Goal: Task Accomplishment & Management: Manage account settings

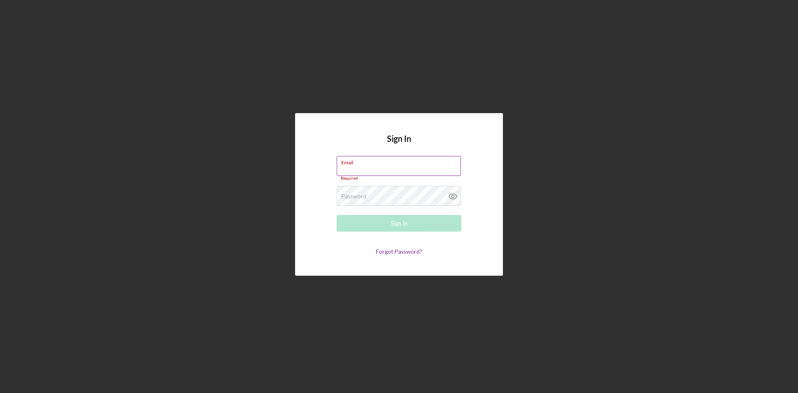
click at [406, 170] on input "Email" at bounding box center [399, 166] width 124 height 20
type input "[EMAIL_ADDRESS][DOMAIN_NAME]"
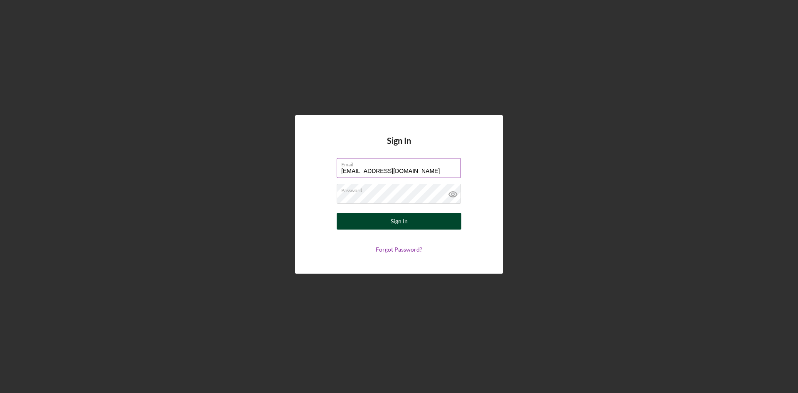
click at [413, 226] on button "Sign In" at bounding box center [399, 221] width 125 height 17
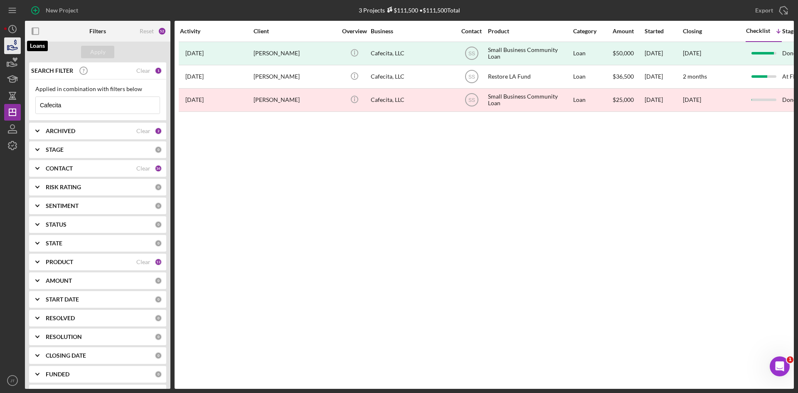
click at [6, 52] on icon "button" at bounding box center [12, 45] width 21 height 21
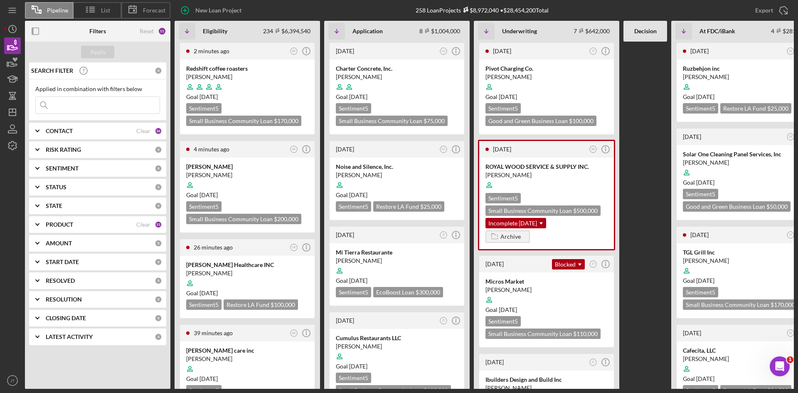
click at [140, 135] on div "CONTACT Clear 36" at bounding box center [104, 131] width 116 height 17
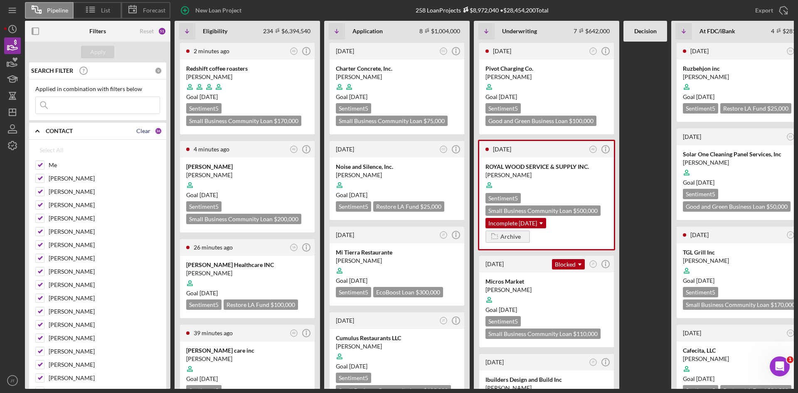
click at [141, 130] on div "Clear" at bounding box center [143, 131] width 14 height 7
checkbox input "false"
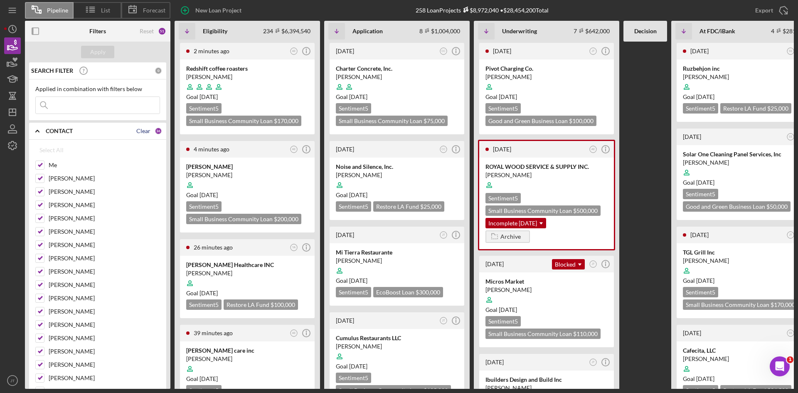
checkbox input "false"
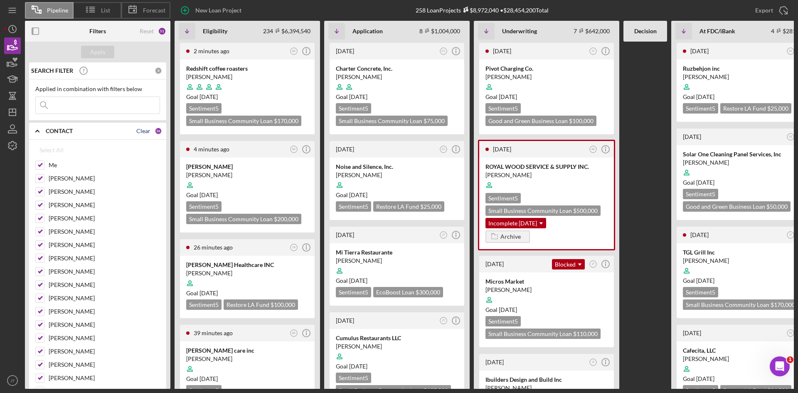
checkbox input "false"
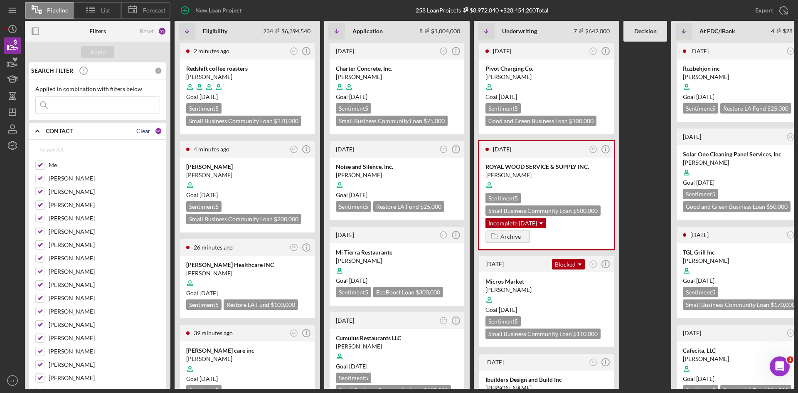
checkbox input "false"
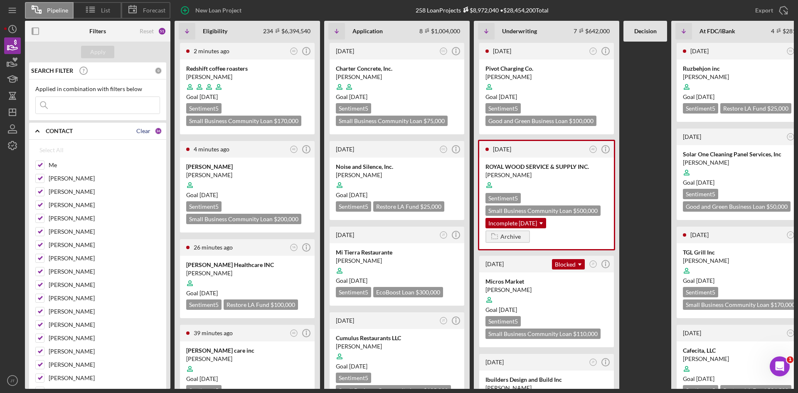
checkbox input "false"
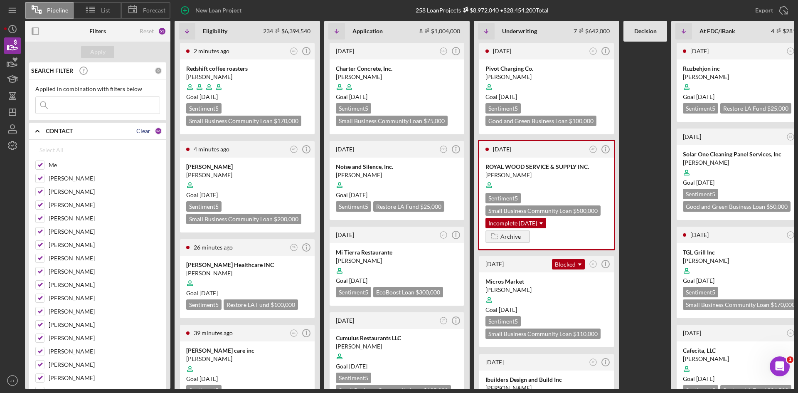
checkbox input "false"
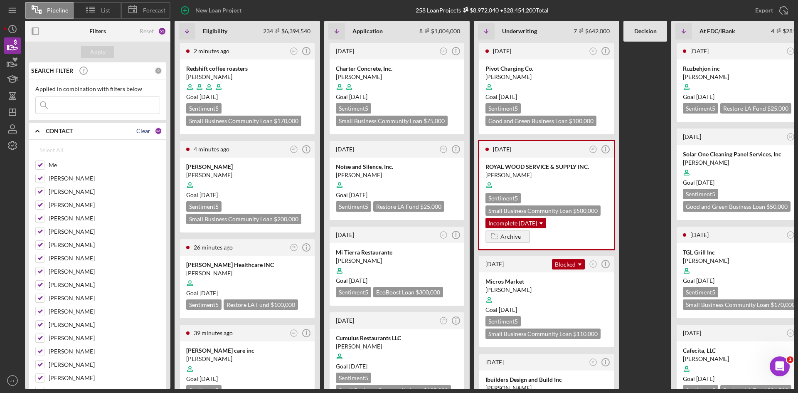
checkbox input "false"
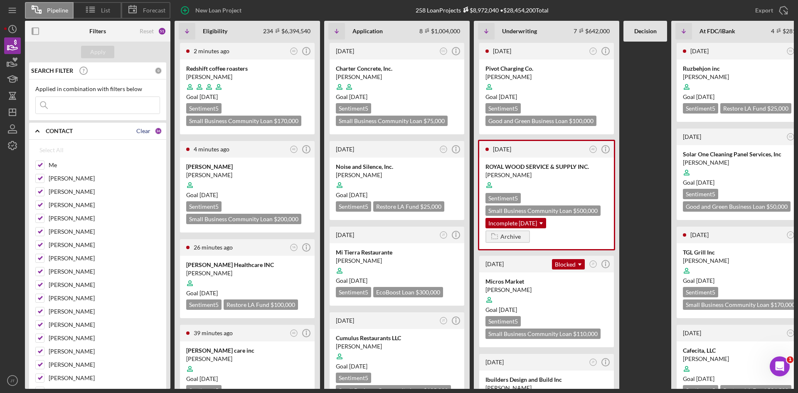
checkbox input "false"
click at [42, 160] on div at bounding box center [39, 164] width 9 height 9
click at [39, 162] on input "Me" at bounding box center [40, 165] width 8 height 8
checkbox input "true"
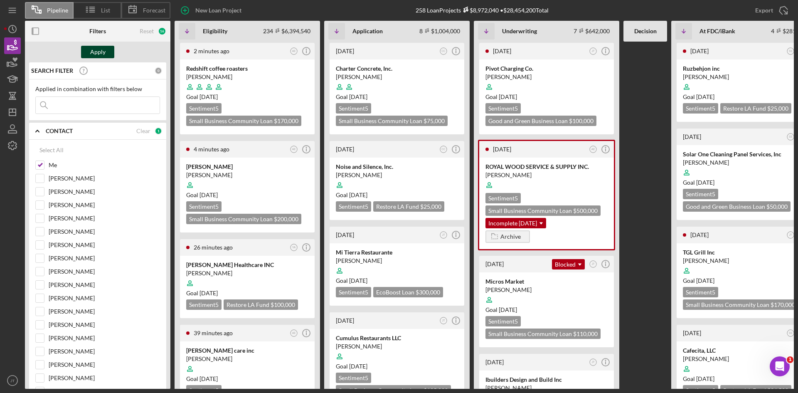
click at [101, 56] on div "Apply" at bounding box center [97, 52] width 15 height 12
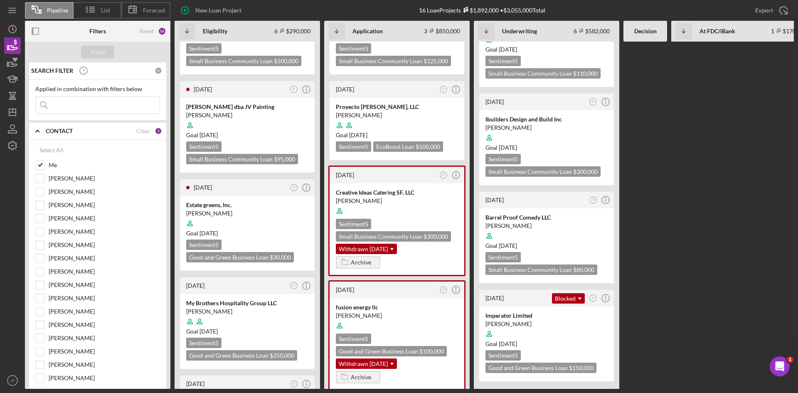
scroll to position [143, 0]
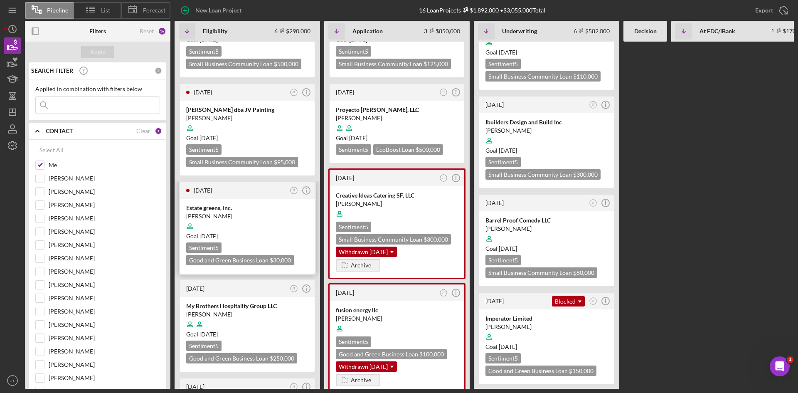
click at [239, 217] on div "[PERSON_NAME]" at bounding box center [247, 216] width 122 height 8
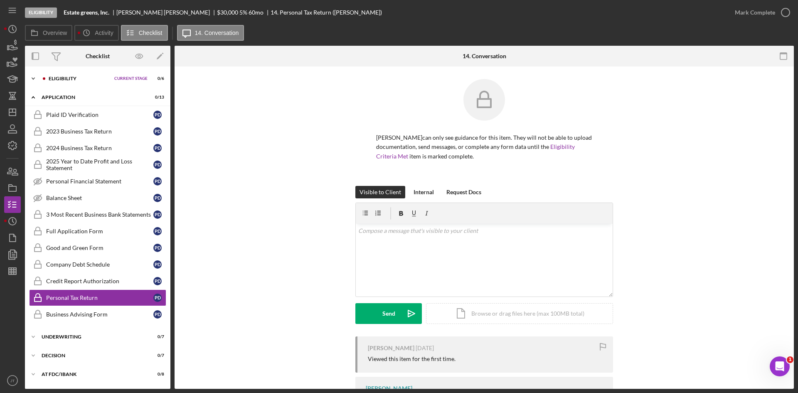
click at [63, 83] on div "Icon/Expander Eligibility Current Stage 0 / 6 Set Stage" at bounding box center [97, 78] width 145 height 17
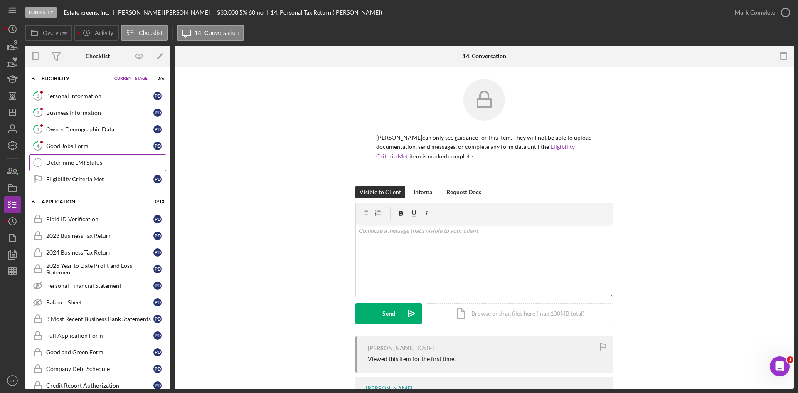
click at [79, 170] on link "Determine LMI Status Determine LMI Status" at bounding box center [97, 162] width 137 height 17
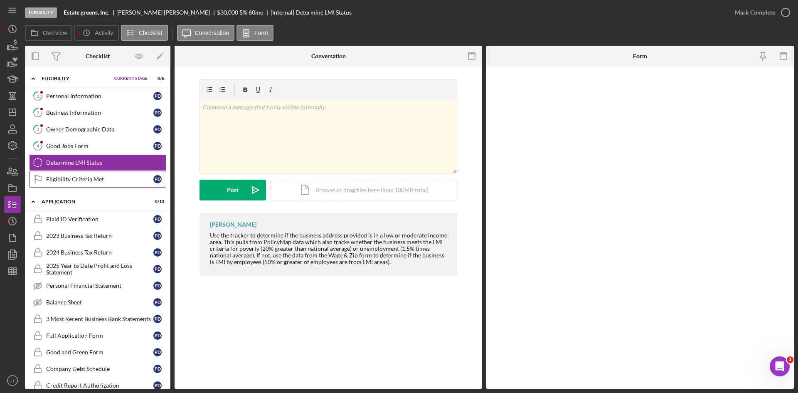
click at [79, 174] on link "Eligibility Criteria Met Eligibility Criteria Met P D" at bounding box center [97, 179] width 137 height 17
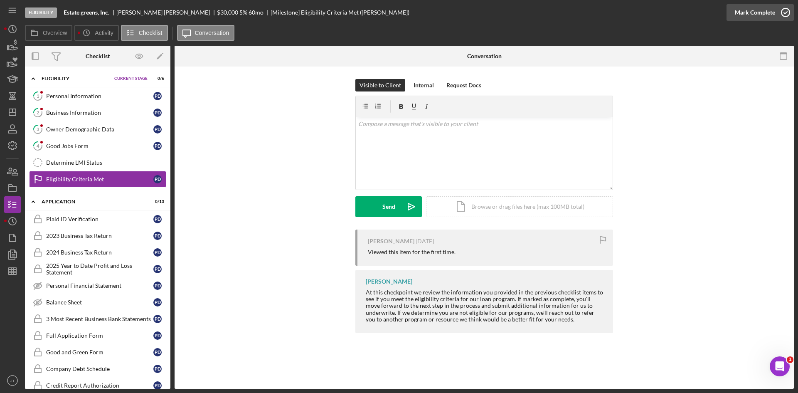
click at [769, 12] on div "Mark Complete" at bounding box center [755, 12] width 40 height 17
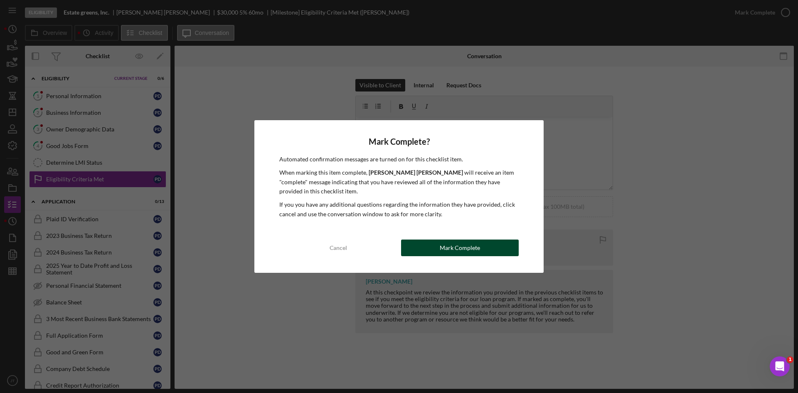
click at [481, 244] on button "Mark Complete" at bounding box center [460, 247] width 118 height 17
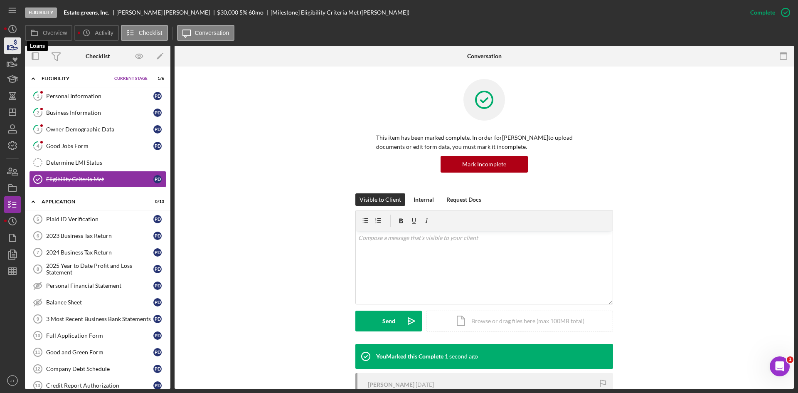
click at [15, 44] on icon "button" at bounding box center [15, 41] width 2 height 5
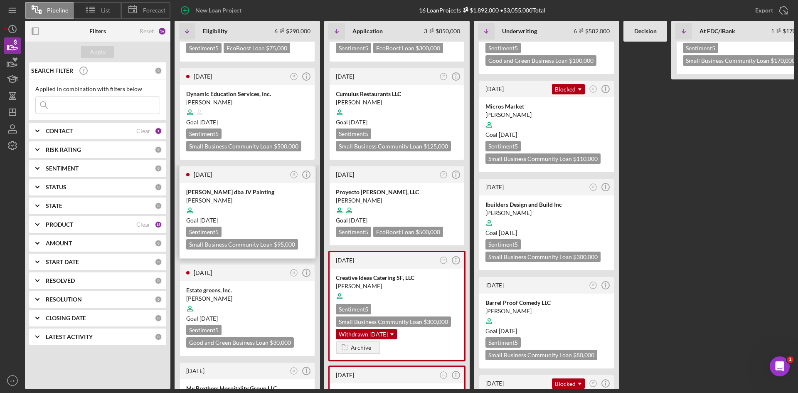
scroll to position [64, 0]
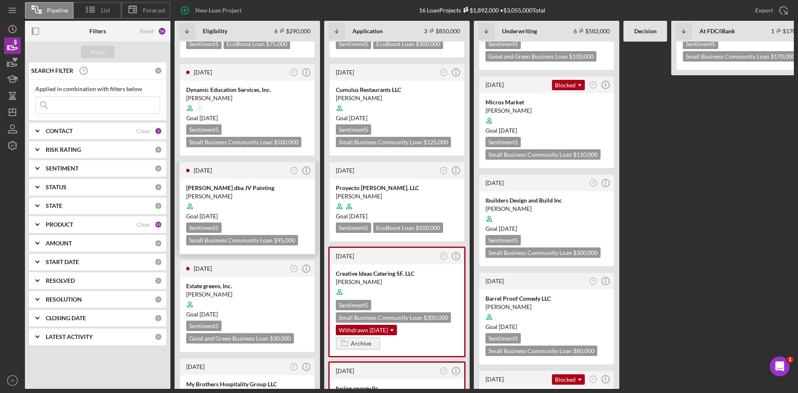
click at [278, 207] on div at bounding box center [247, 206] width 122 height 16
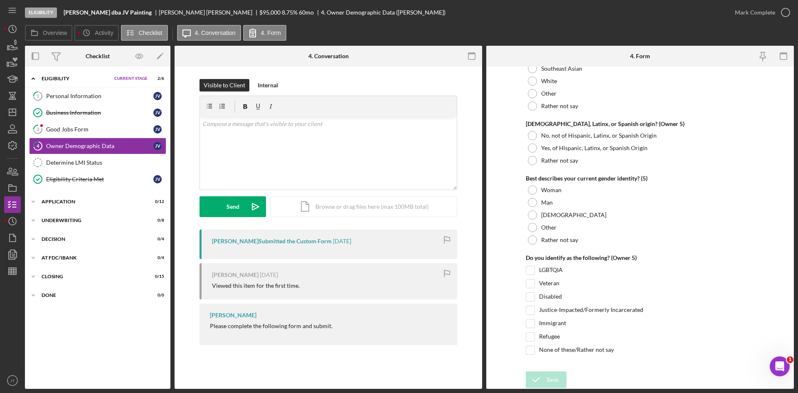
scroll to position [3127, 0]
click at [757, 15] on div "Mark Complete" at bounding box center [755, 12] width 40 height 17
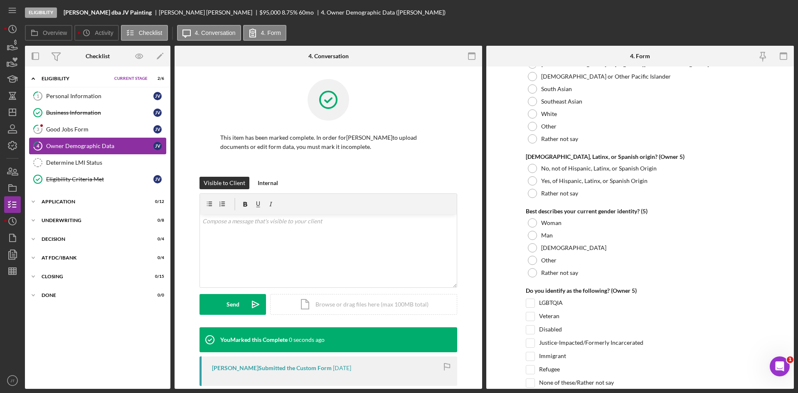
scroll to position [3160, 0]
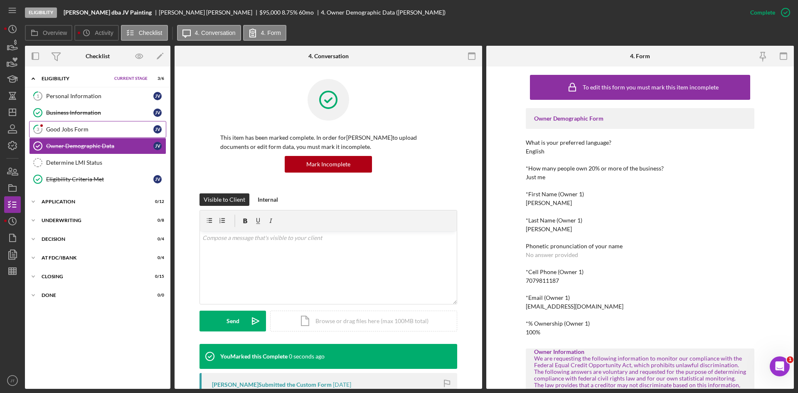
click at [61, 129] on div "Good Jobs Form" at bounding box center [99, 129] width 107 height 7
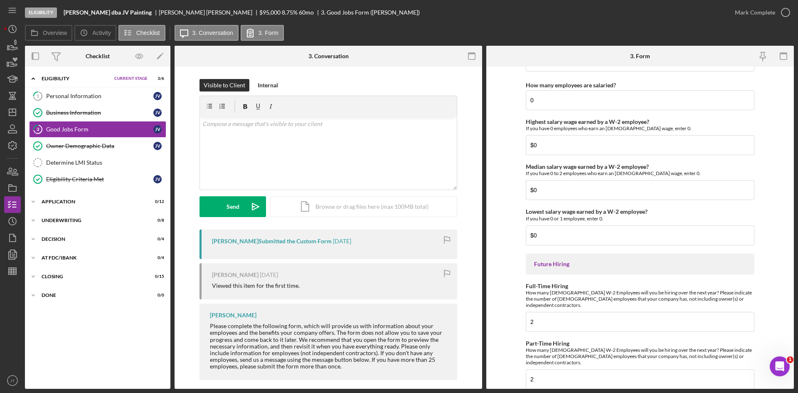
scroll to position [1790, 0]
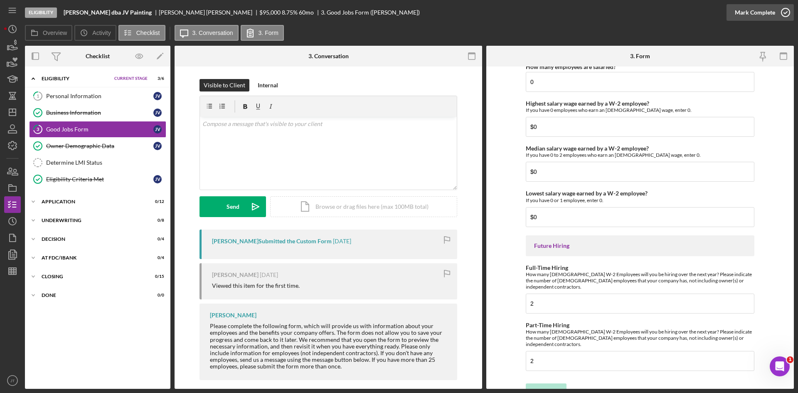
click at [764, 14] on div "Mark Complete" at bounding box center [755, 12] width 40 height 17
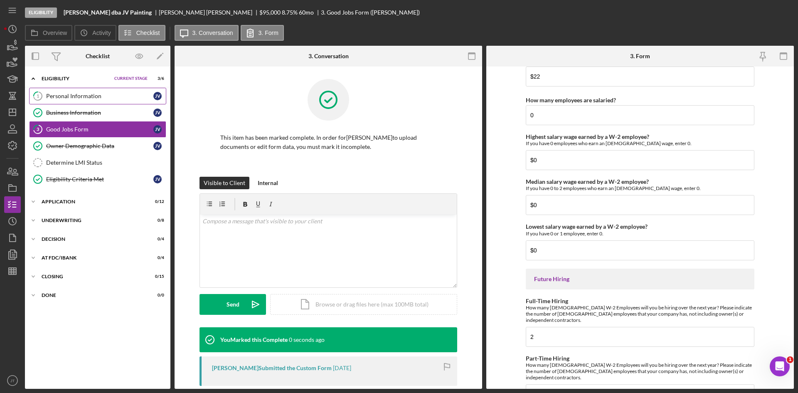
scroll to position [1823, 0]
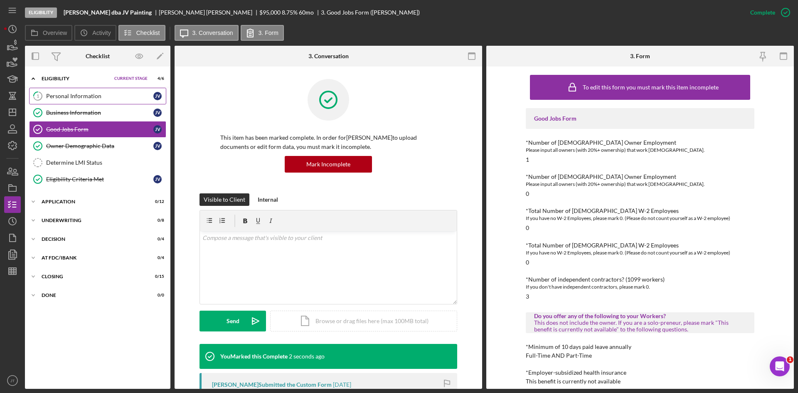
click at [72, 97] on div "Personal Information" at bounding box center [99, 96] width 107 height 7
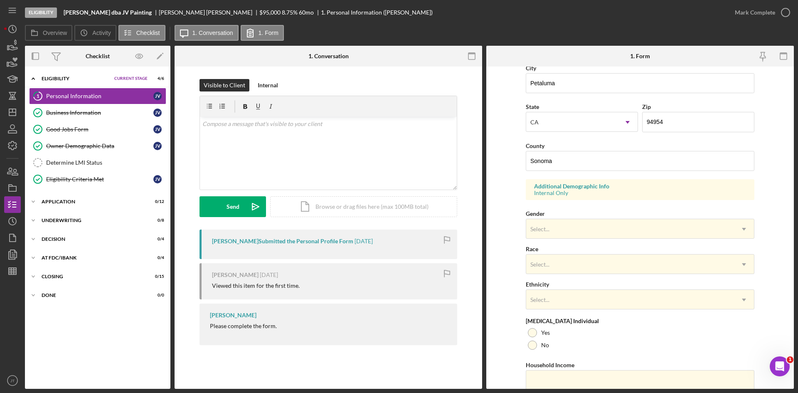
scroll to position [233, 0]
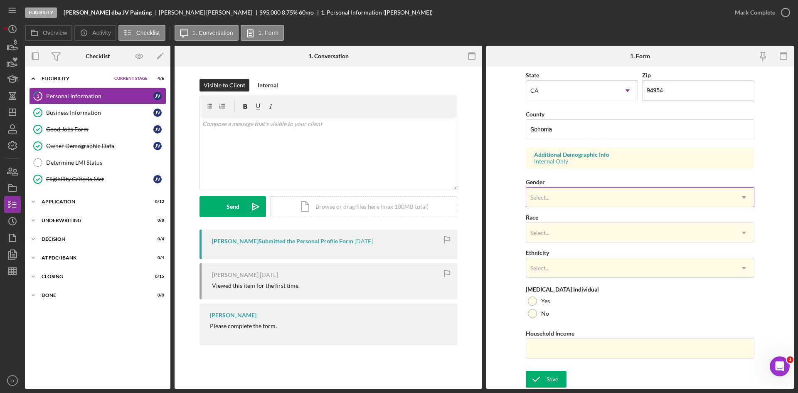
click at [555, 199] on div "Select..." at bounding box center [630, 197] width 208 height 19
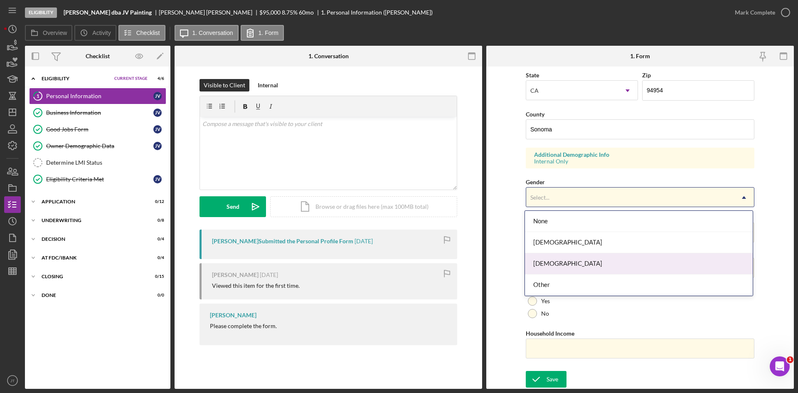
click at [551, 258] on div "[DEMOGRAPHIC_DATA]" at bounding box center [639, 263] width 228 height 21
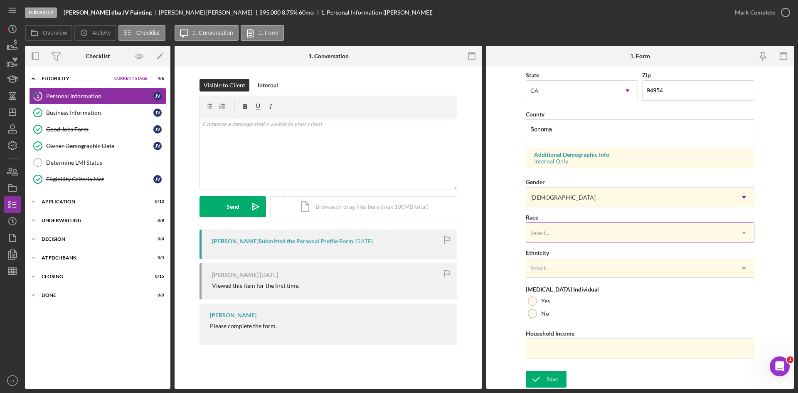
click at [553, 228] on div "Select..." at bounding box center [630, 232] width 208 height 19
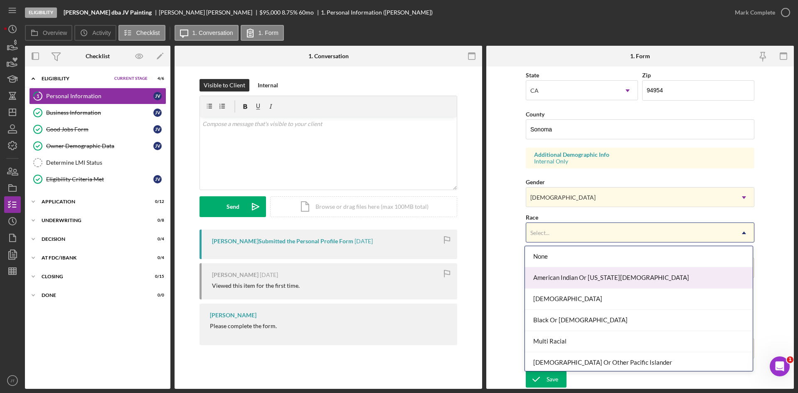
scroll to position [45, 0]
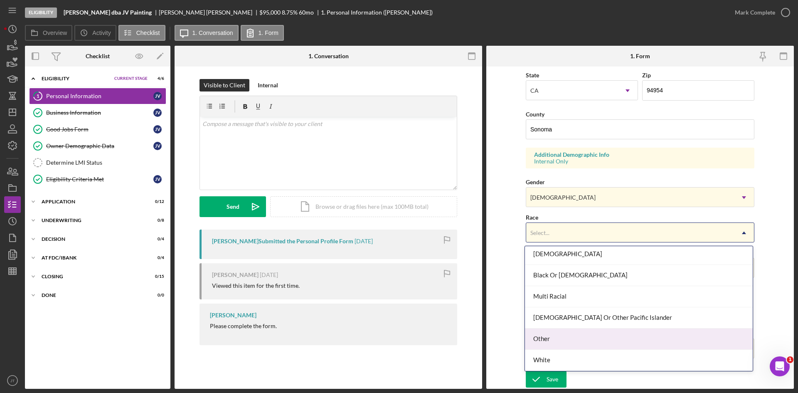
click at [553, 334] on div "Other" at bounding box center [639, 338] width 228 height 21
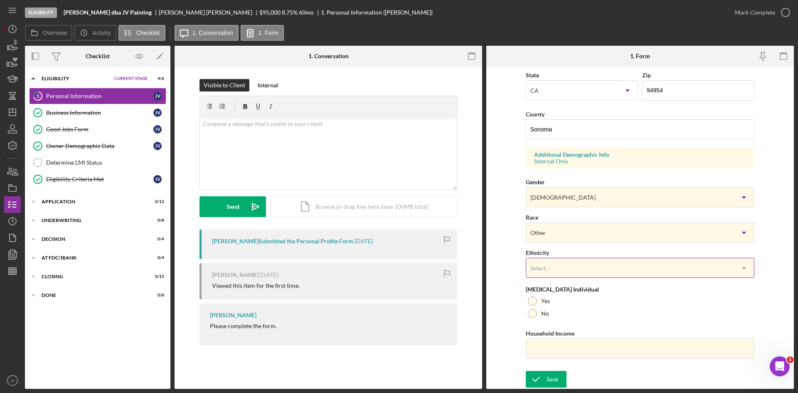
click at [567, 269] on div "Select..." at bounding box center [630, 267] width 208 height 19
click at [352, 380] on div "1 Personal Information Visible to Client Internal v Color teal Color pink Remov…" at bounding box center [327, 227] width 307 height 322
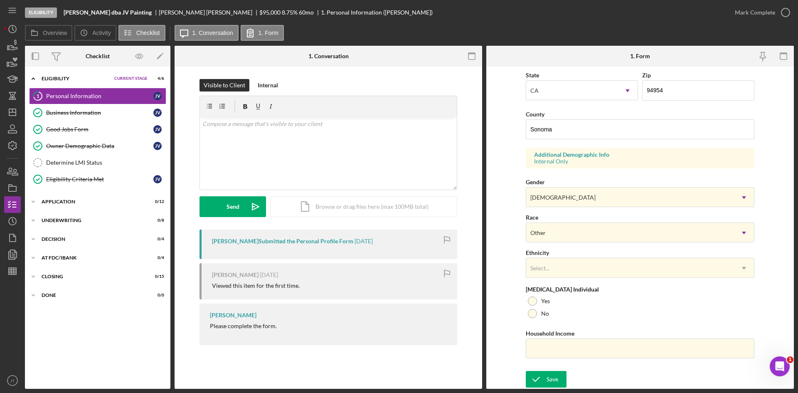
click at [585, 280] on div "First Name [PERSON_NAME] Middle Name Last Name [GEOGRAPHIC_DATA][PERSON_NAME] J…" at bounding box center [640, 102] width 229 height 528
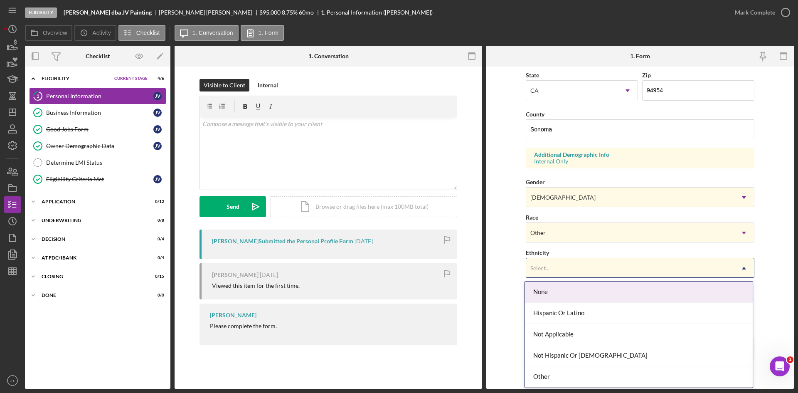
click at [590, 274] on div "Select..." at bounding box center [630, 267] width 208 height 19
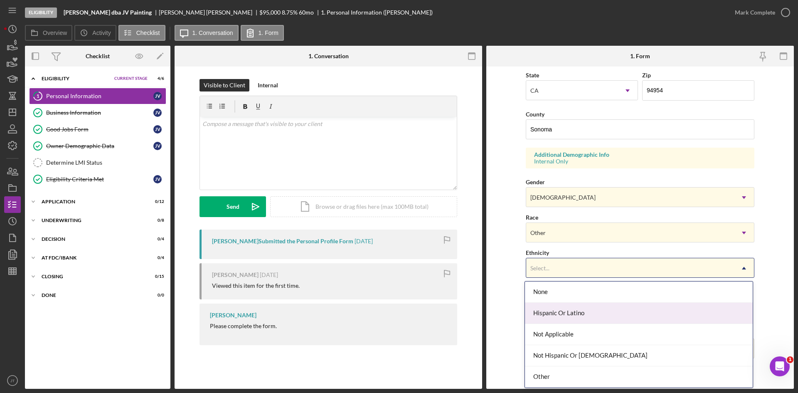
click at [575, 312] on div "Hispanic Or Latino" at bounding box center [639, 312] width 228 height 21
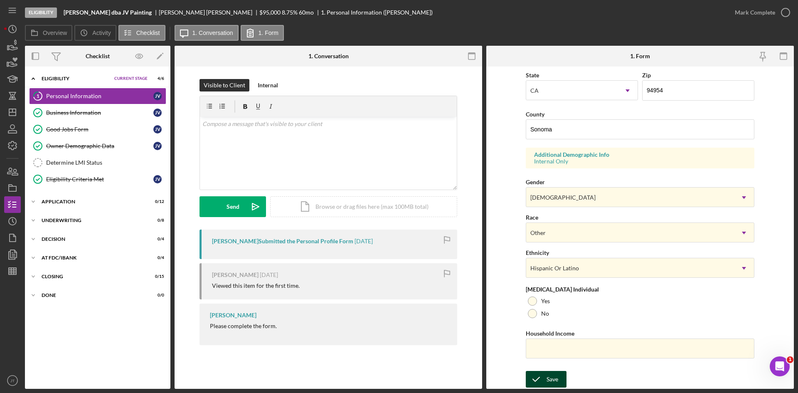
click at [548, 377] on div "Save" at bounding box center [552, 379] width 12 height 17
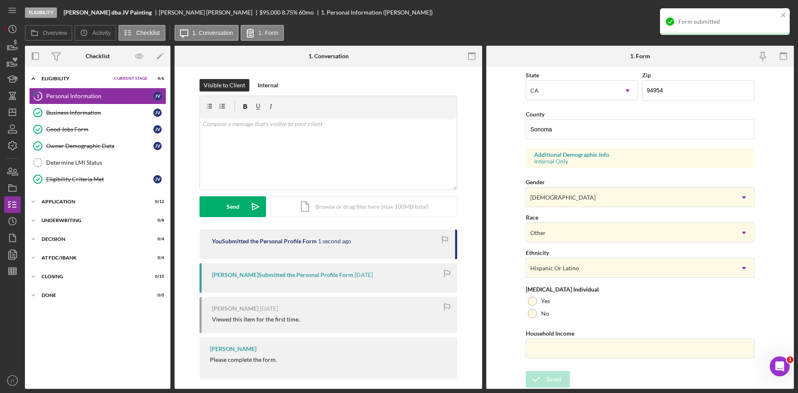
scroll to position [0, 0]
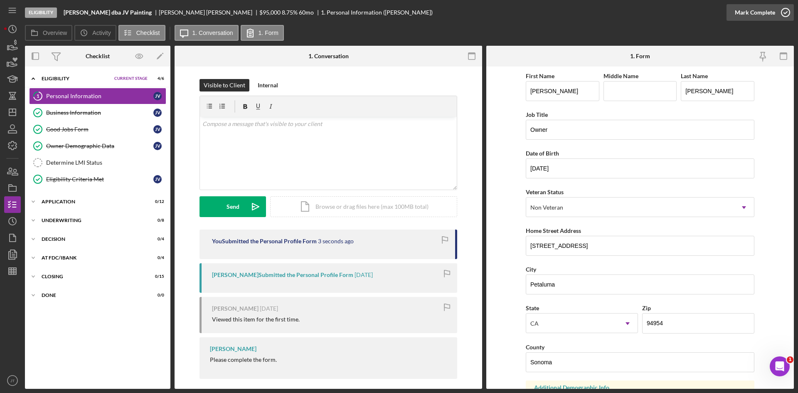
click at [778, 10] on icon "button" at bounding box center [785, 12] width 21 height 21
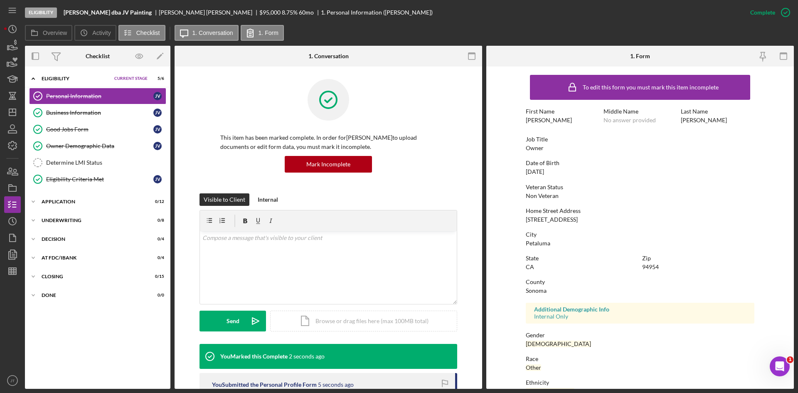
click at [70, 192] on div "Icon/Expander Eligibility Current Stage 5 / 6 Set Stage Personal Information Pe…" at bounding box center [97, 228] width 145 height 314
click at [63, 202] on div "Application" at bounding box center [84, 201] width 84 height 5
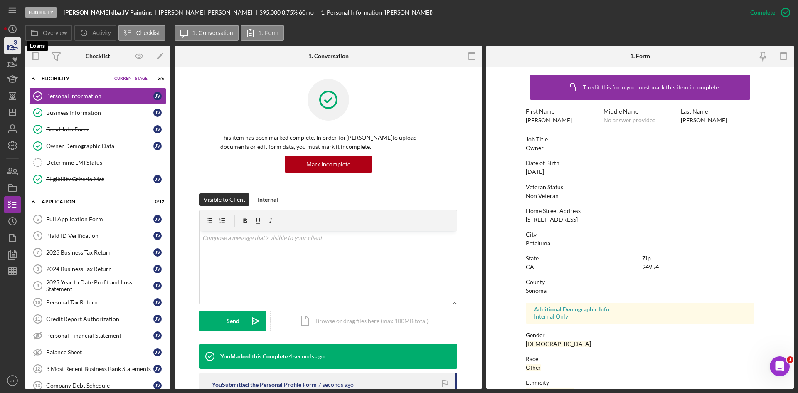
click at [8, 42] on icon "button" at bounding box center [12, 45] width 21 height 21
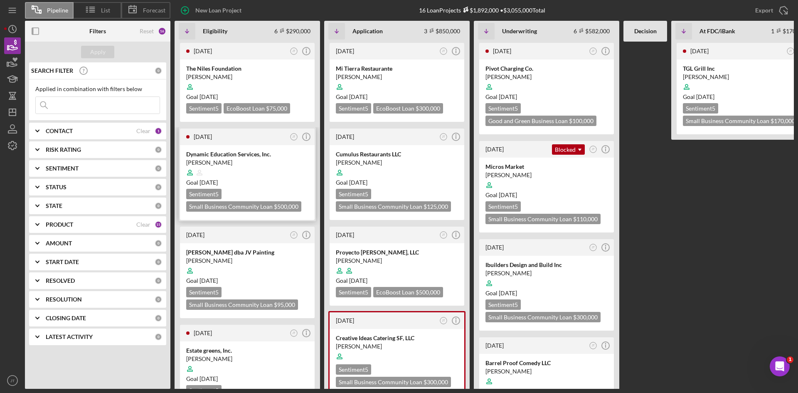
click at [281, 171] on div at bounding box center [247, 173] width 122 height 16
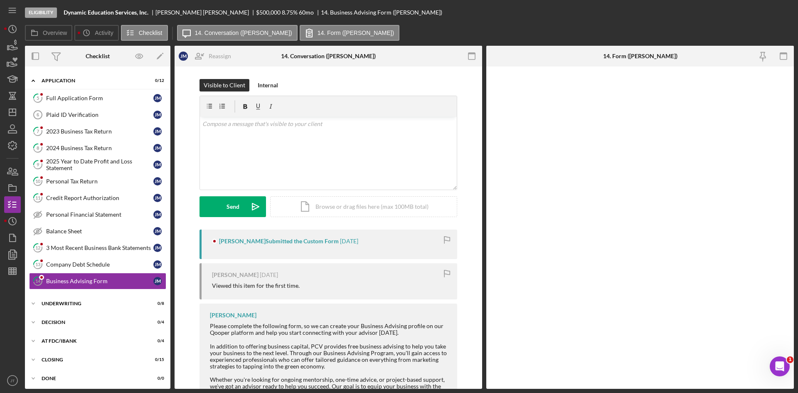
scroll to position [37, 0]
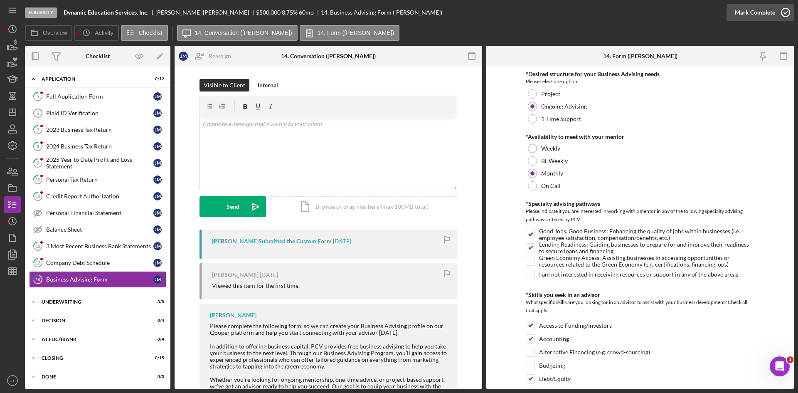
click at [763, 12] on div "Mark Complete" at bounding box center [755, 12] width 40 height 17
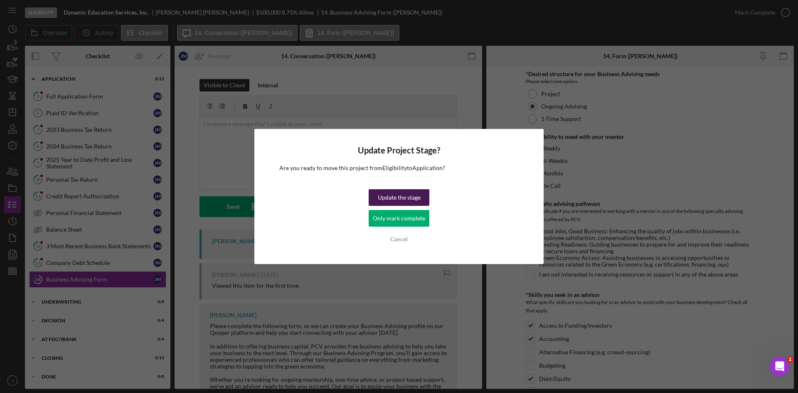
click at [398, 202] on div "Update the stage" at bounding box center [399, 197] width 43 height 17
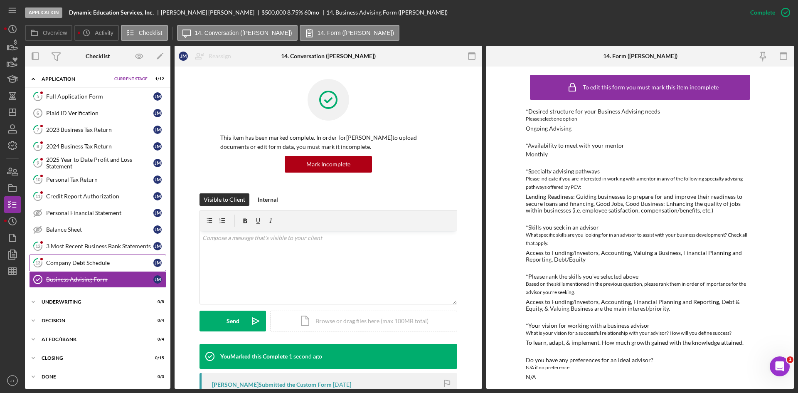
click at [84, 265] on div "Company Debt Schedule" at bounding box center [99, 262] width 107 height 7
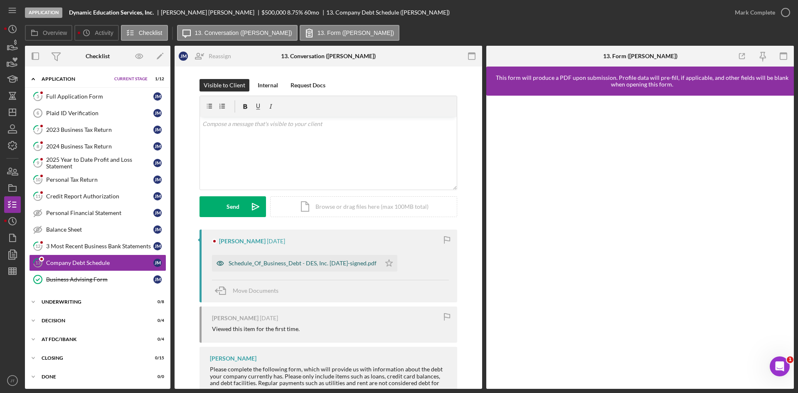
click at [309, 265] on div "Schedule_Of_Business_Debt - DES, Inc. [DATE]-signed.pdf" at bounding box center [303, 263] width 148 height 7
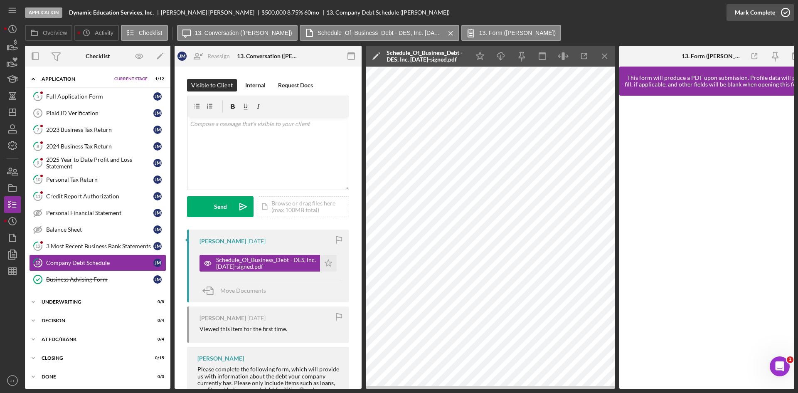
click at [749, 17] on div "Mark Complete" at bounding box center [755, 12] width 40 height 17
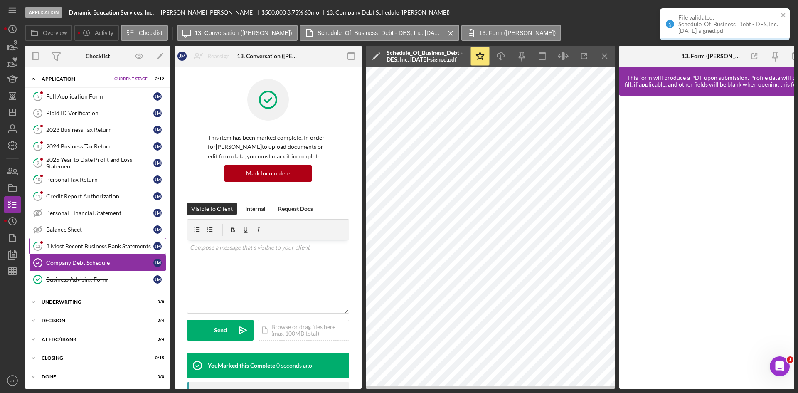
click at [99, 243] on div "3 Most Recent Business Bank Statements" at bounding box center [99, 246] width 107 height 7
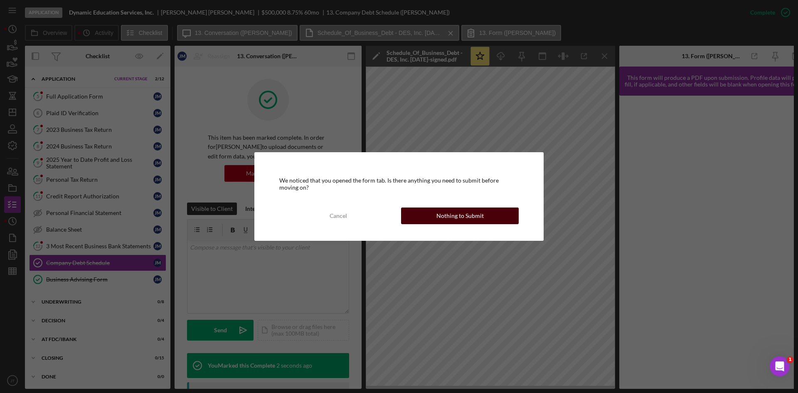
click at [433, 217] on button "Nothing to Submit" at bounding box center [460, 215] width 118 height 17
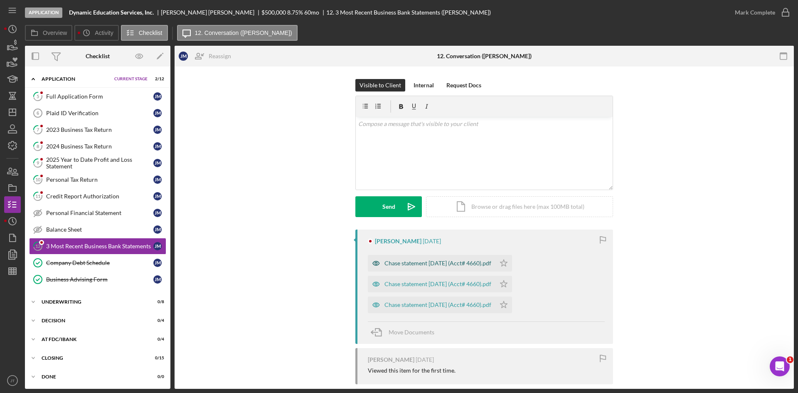
click at [450, 270] on div "Chase statement [DATE] (Acct# 4660).pdf" at bounding box center [432, 263] width 128 height 17
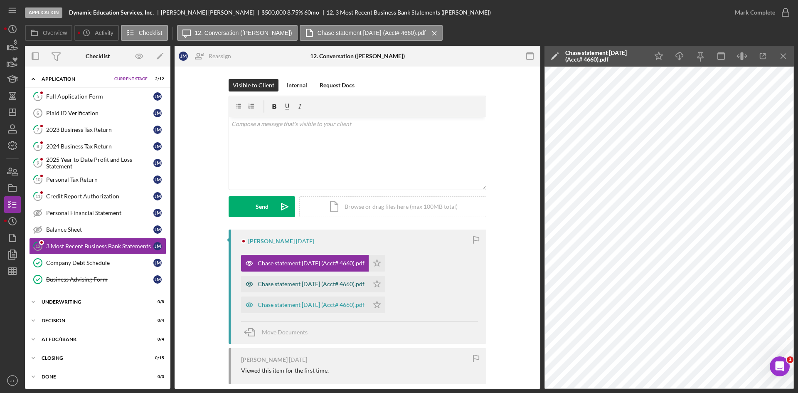
click at [289, 284] on div "Chase statement [DATE] (Acct# 4660).pdf" at bounding box center [311, 283] width 107 height 7
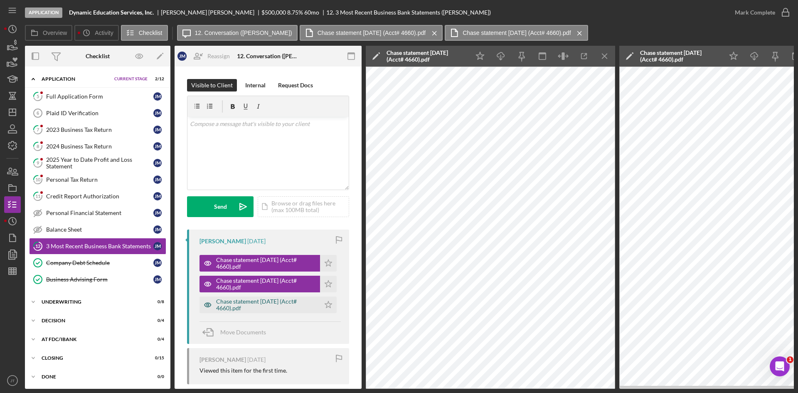
click at [278, 305] on div "Chase statement [DATE] (Acct# 4660).pdf" at bounding box center [266, 304] width 100 height 13
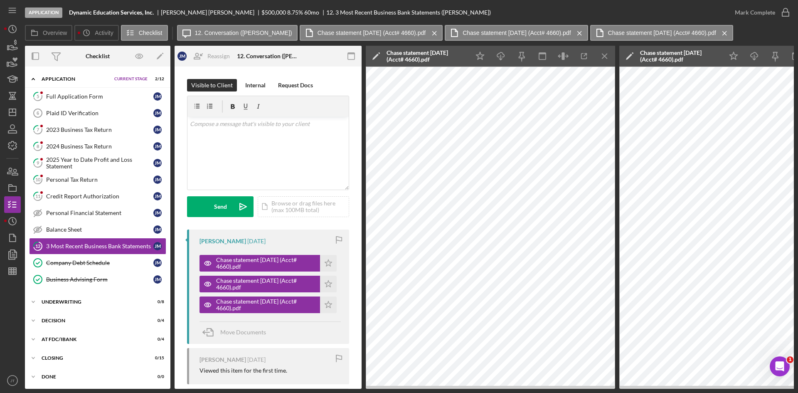
click at [334, 262] on div "Chase statement [DATE] (Acct# 4660).pdf Icon/Star" at bounding box center [269, 261] width 141 height 21
click at [328, 263] on polygon "button" at bounding box center [328, 262] width 7 height 7
click at [327, 280] on icon "Icon/Star" at bounding box center [328, 283] width 17 height 17
click at [325, 307] on polygon "button" at bounding box center [328, 304] width 7 height 7
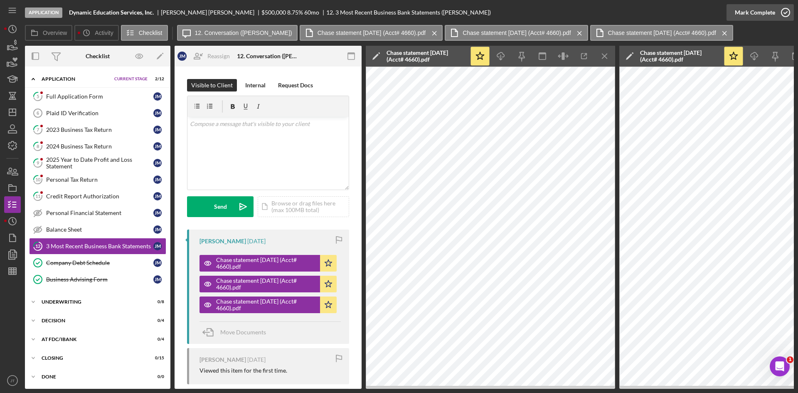
click at [763, 13] on div "Mark Complete" at bounding box center [755, 12] width 40 height 17
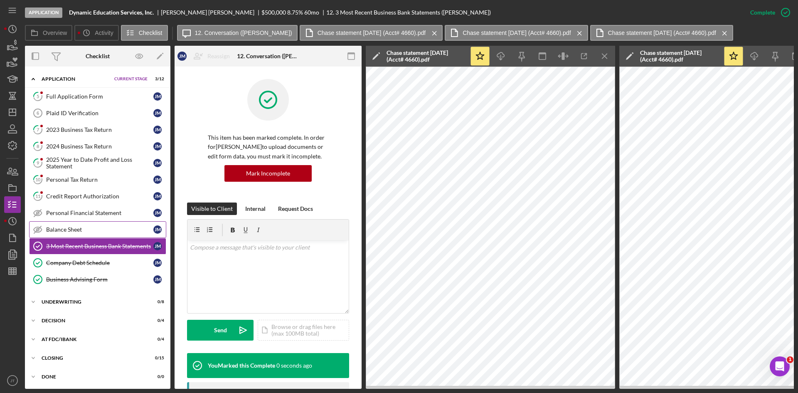
click at [94, 227] on div "Balance Sheet" at bounding box center [99, 229] width 107 height 7
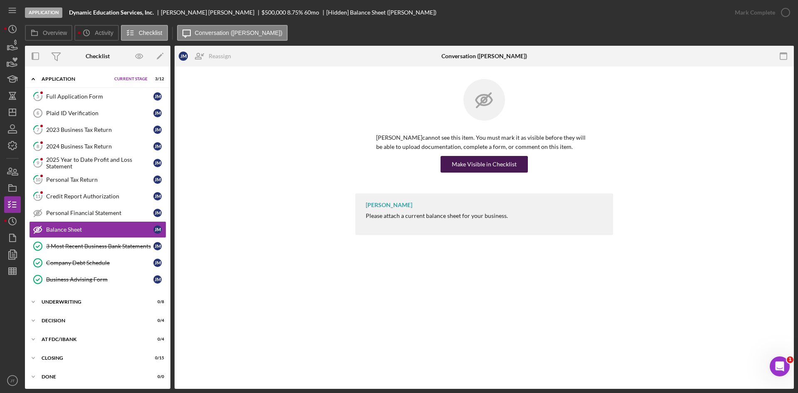
click at [486, 160] on div "Make Visible in Checklist" at bounding box center [484, 164] width 65 height 17
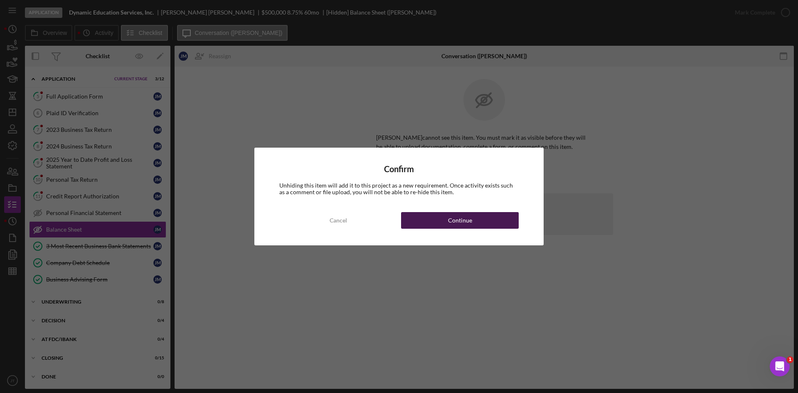
click at [469, 219] on div "Continue" at bounding box center [460, 220] width 24 height 17
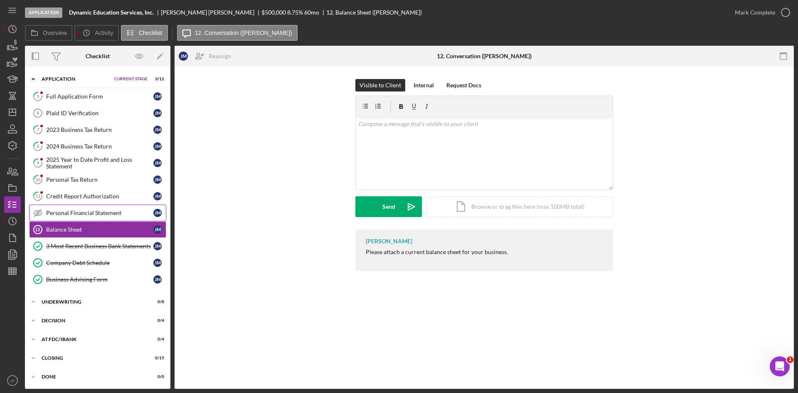
click at [113, 219] on link "Personal Financial Statement Personal Financial Statement [PERSON_NAME]" at bounding box center [97, 212] width 137 height 17
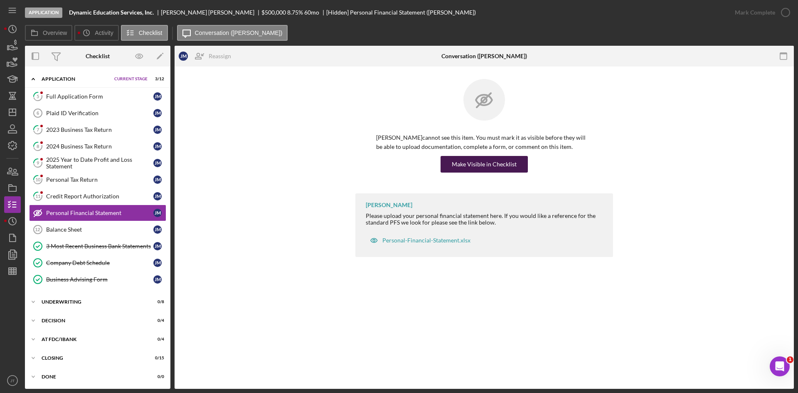
click at [452, 172] on button "Make Visible in Checklist" at bounding box center [483, 164] width 87 height 17
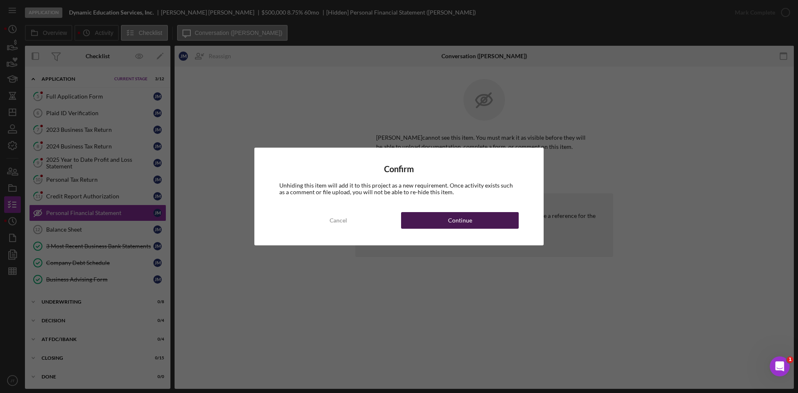
click at [469, 216] on div "Continue" at bounding box center [460, 220] width 24 height 17
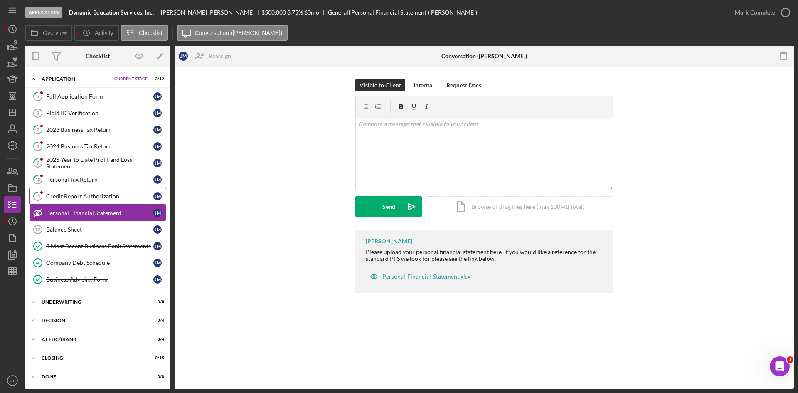
click at [86, 193] on div "Credit Report Authorization" at bounding box center [99, 196] width 107 height 7
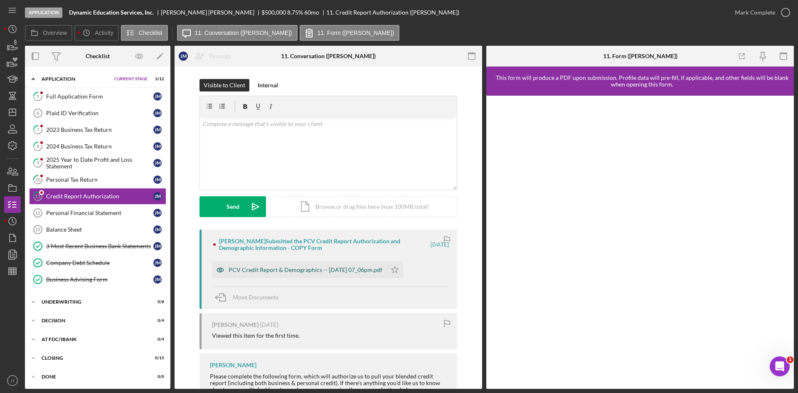
click at [337, 273] on div "PCV Credit Report & Demographics -- [DATE] 07_06pm.pdf" at bounding box center [299, 269] width 174 height 17
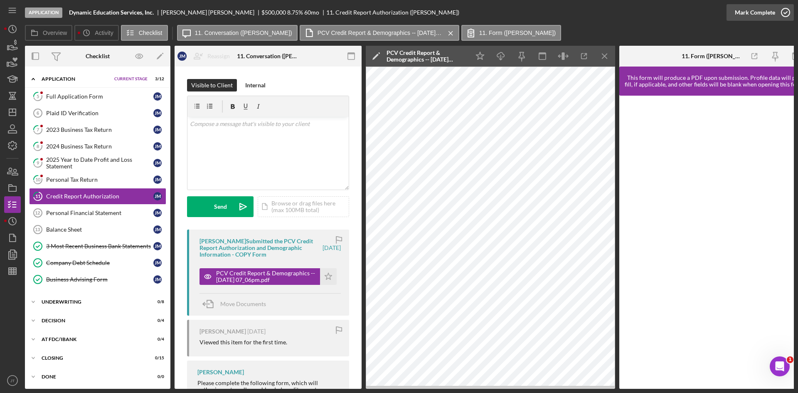
click at [770, 16] on div "Mark Complete" at bounding box center [755, 12] width 40 height 17
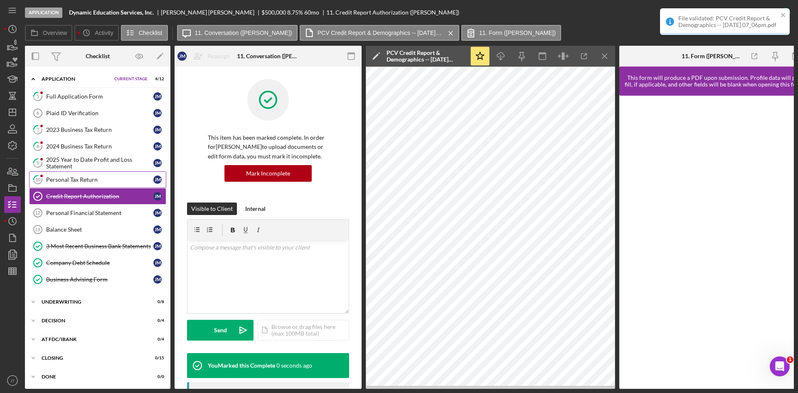
click at [81, 183] on link "10 Personal Tax Return [PERSON_NAME]" at bounding box center [97, 179] width 137 height 17
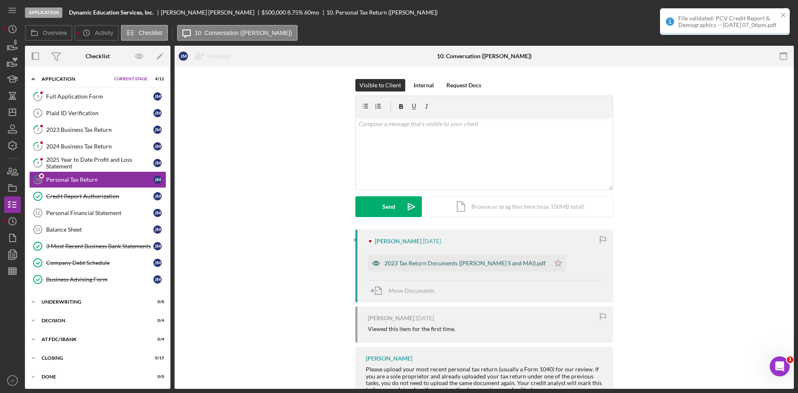
click at [455, 264] on div "2023 Tax Return Documents ([PERSON_NAME] S and MAI).pdf" at bounding box center [464, 263] width 161 height 7
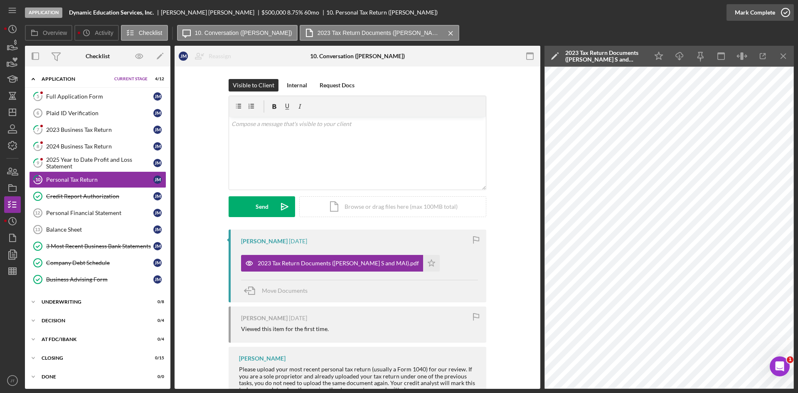
click at [775, 17] on icon "button" at bounding box center [785, 12] width 21 height 21
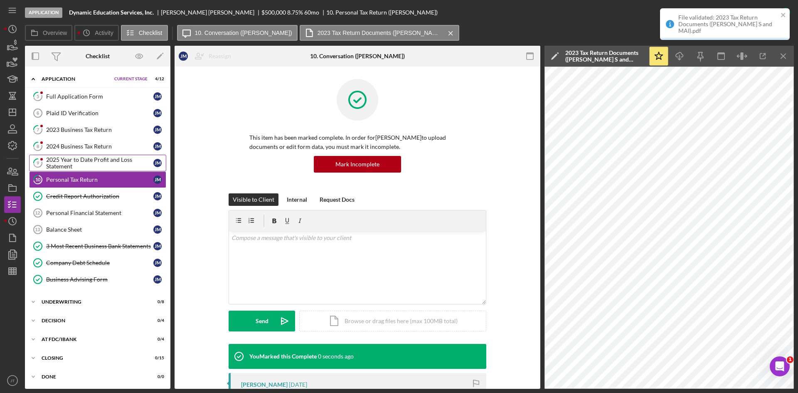
click at [89, 164] on div "2025 Year to Date Profit and Loss Statement" at bounding box center [99, 162] width 107 height 13
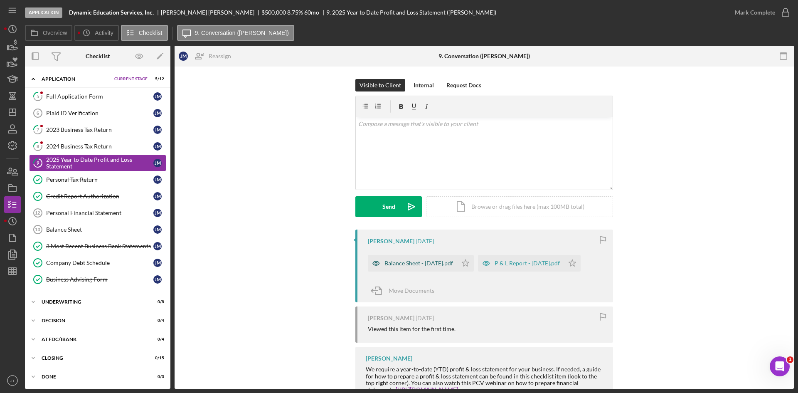
click at [430, 265] on div "Balance Sheet - [DATE].pdf" at bounding box center [418, 263] width 69 height 7
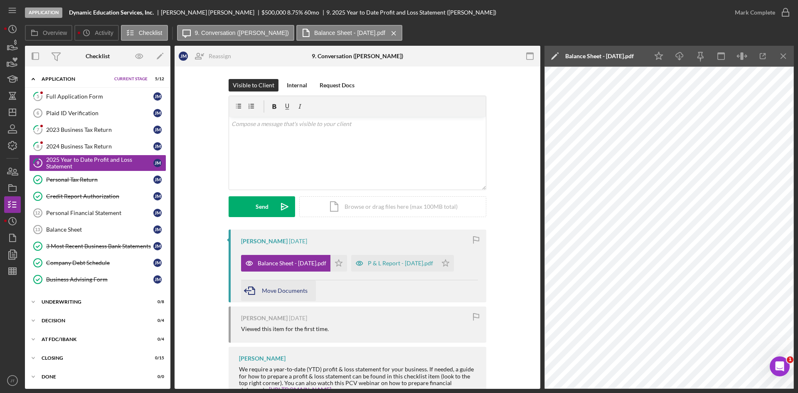
click at [275, 291] on span "Move Documents" at bounding box center [285, 290] width 46 height 7
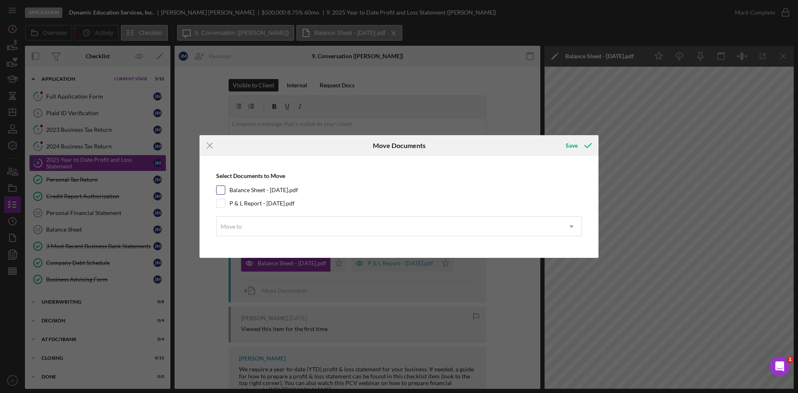
click at [224, 191] on input "Balance Sheet - [DATE].pdf" at bounding box center [220, 190] width 8 height 8
checkbox input "true"
click at [256, 233] on div "Move to" at bounding box center [388, 226] width 345 height 19
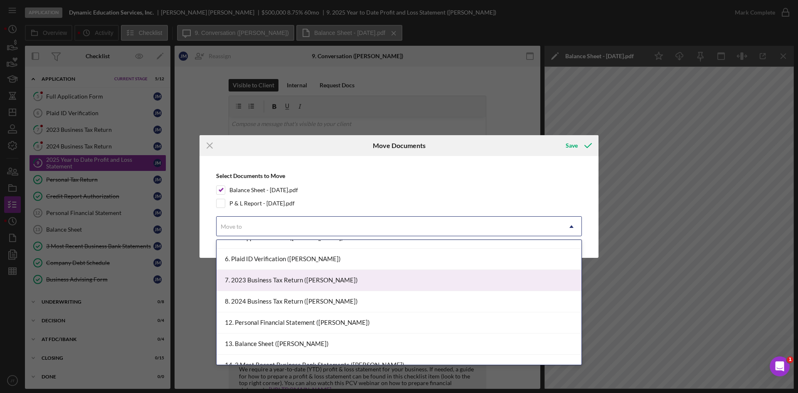
scroll to position [123, 0]
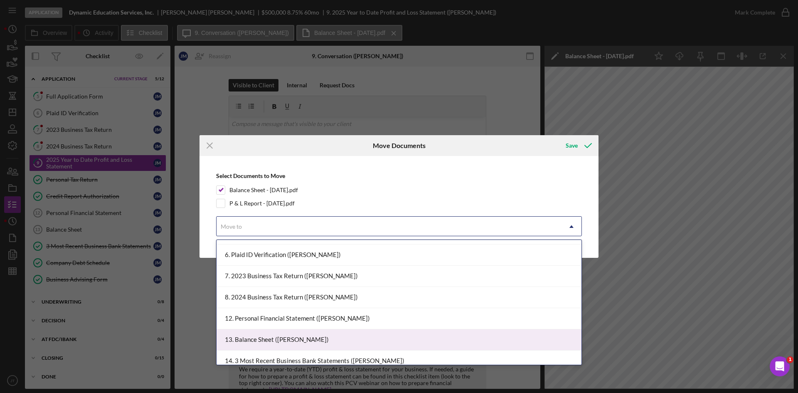
click at [305, 340] on div "13. Balance Sheet ([PERSON_NAME])" at bounding box center [398, 339] width 365 height 21
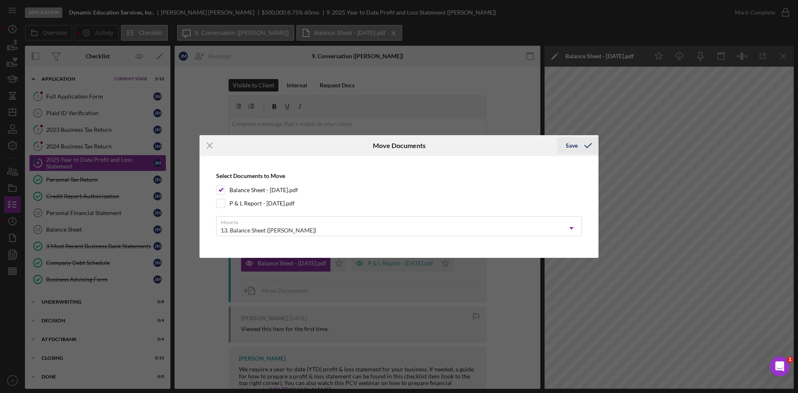
click at [582, 143] on icon "submit" at bounding box center [588, 145] width 21 height 21
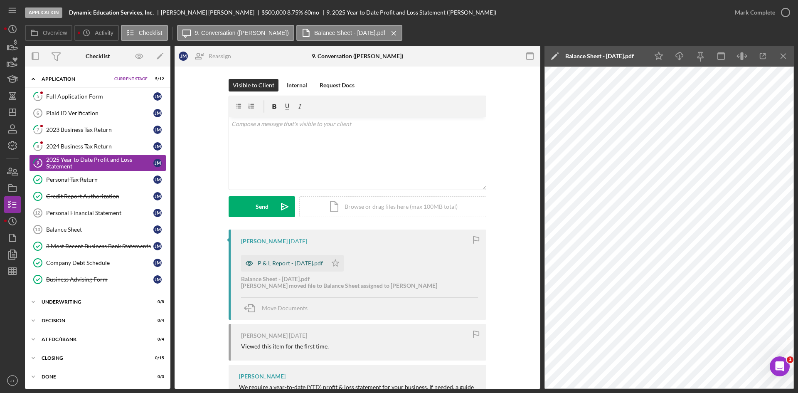
click at [294, 267] on div "P & L Report - [DATE].pdf" at bounding box center [284, 263] width 86 height 17
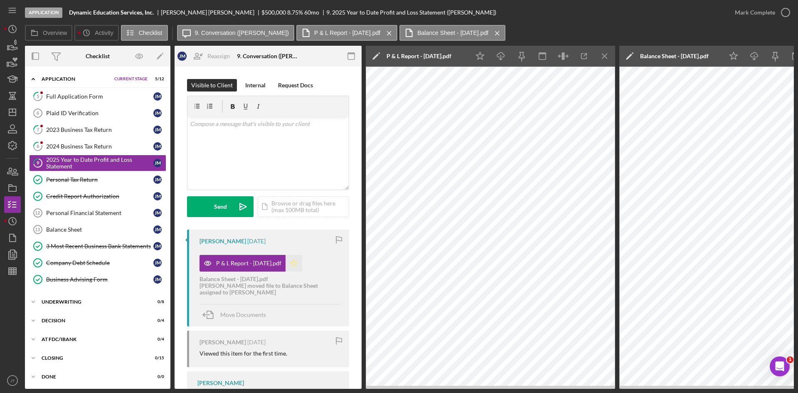
click at [295, 265] on icon "Icon/Star" at bounding box center [293, 263] width 17 height 17
click at [779, 17] on icon "button" at bounding box center [785, 12] width 21 height 21
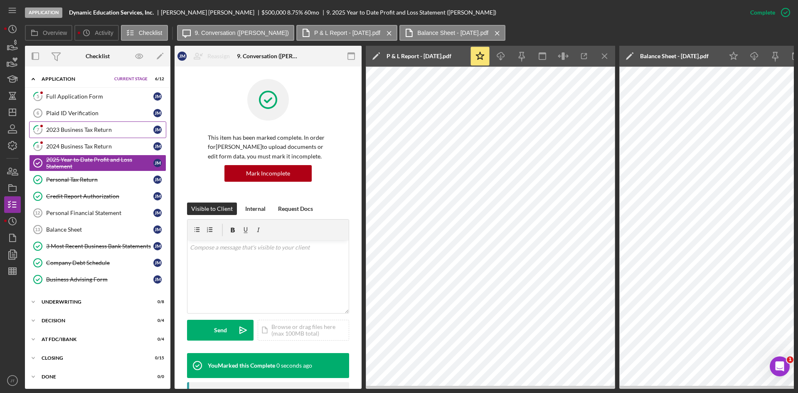
click at [78, 135] on link "7 2023 Business Tax Return [PERSON_NAME]" at bounding box center [97, 129] width 137 height 17
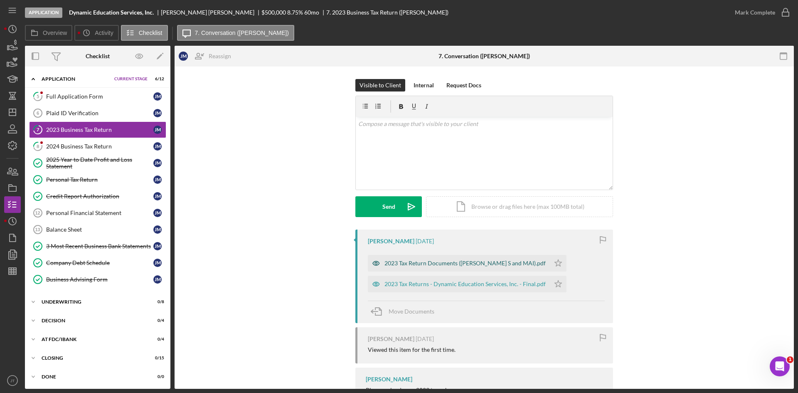
click at [455, 265] on div "2023 Tax Return Documents ([PERSON_NAME] S and MAI).pdf" at bounding box center [464, 263] width 161 height 7
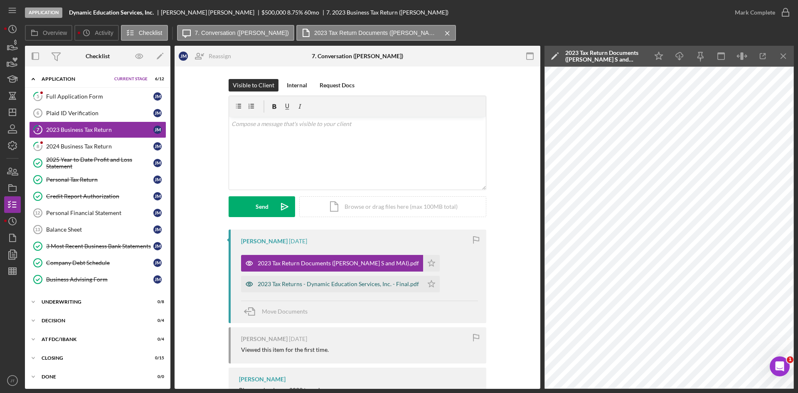
click at [353, 279] on div "2023 Tax Returns - Dynamic Education Services, Inc. - Final.pdf" at bounding box center [332, 283] width 182 height 17
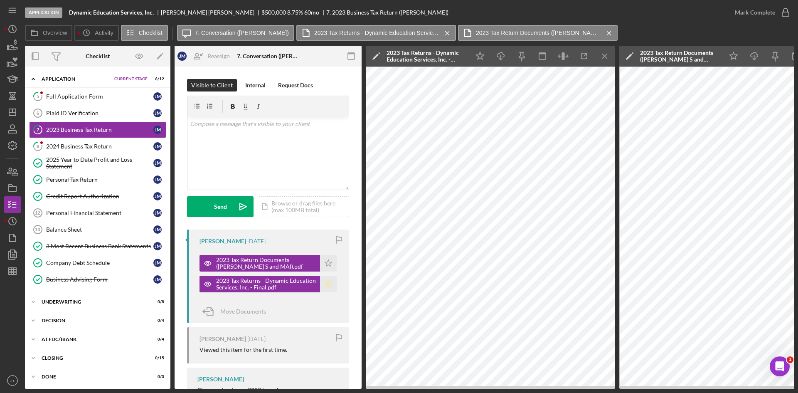
click at [330, 279] on icon "Icon/Star" at bounding box center [328, 283] width 17 height 17
click at [752, 12] on div "Mark Complete" at bounding box center [755, 12] width 40 height 17
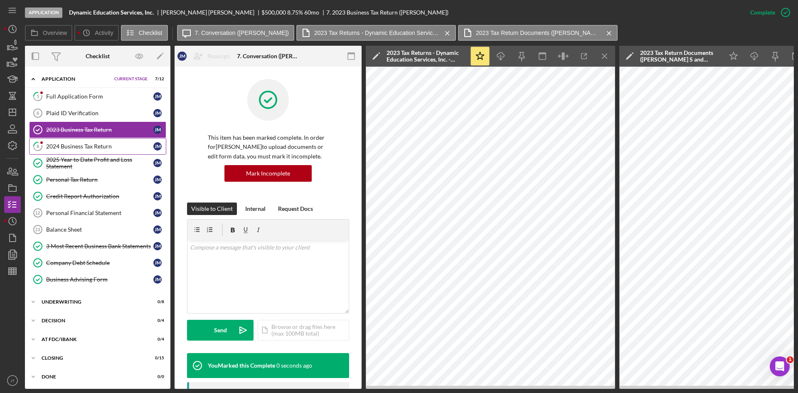
click at [79, 145] on div "2024 Business Tax Return" at bounding box center [99, 146] width 107 height 7
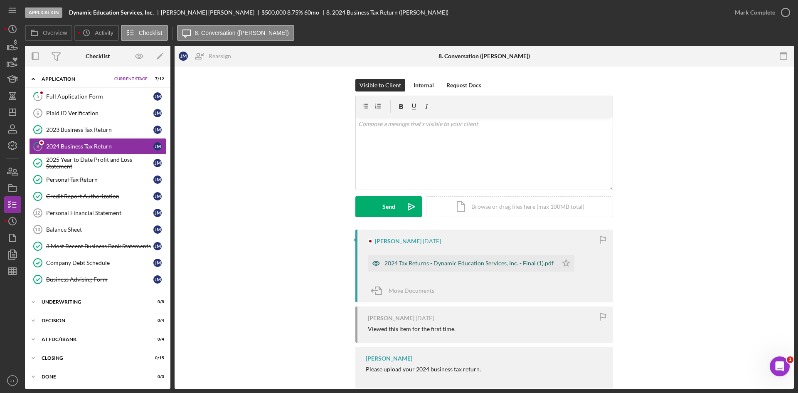
click at [444, 261] on div "2024 Tax Returns - Dynamic Education Services, Inc. - Final (1).pdf" at bounding box center [468, 263] width 169 height 7
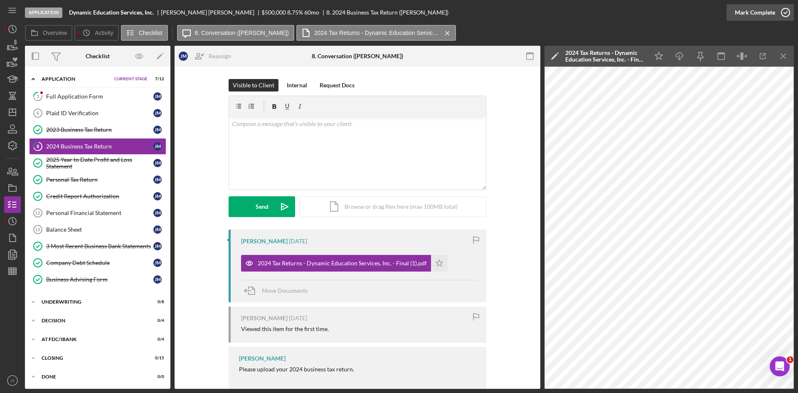
click at [776, 12] on icon "button" at bounding box center [785, 12] width 21 height 21
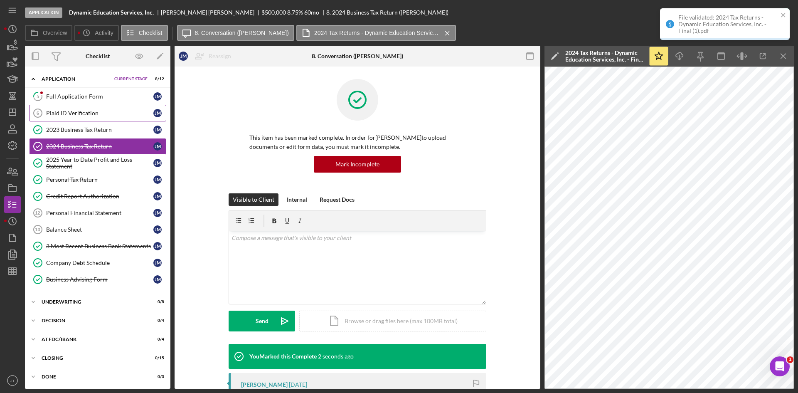
click at [89, 108] on link "Plaid ID Verification 6 Plaid ID Verification [PERSON_NAME]" at bounding box center [97, 113] width 137 height 17
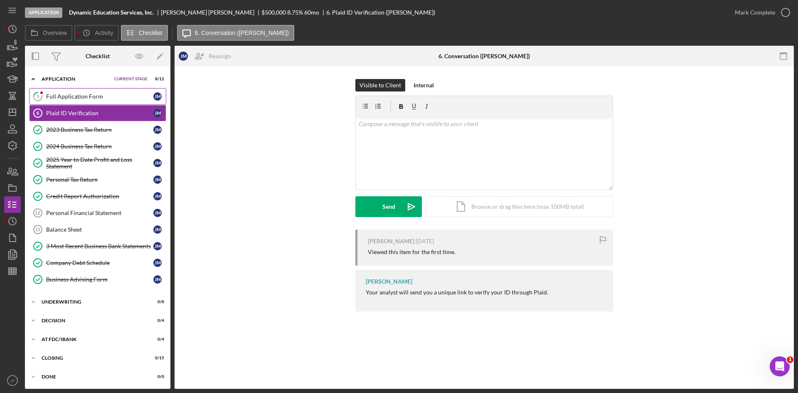
click at [88, 102] on link "5 Full Application Form [PERSON_NAME]" at bounding box center [97, 96] width 137 height 17
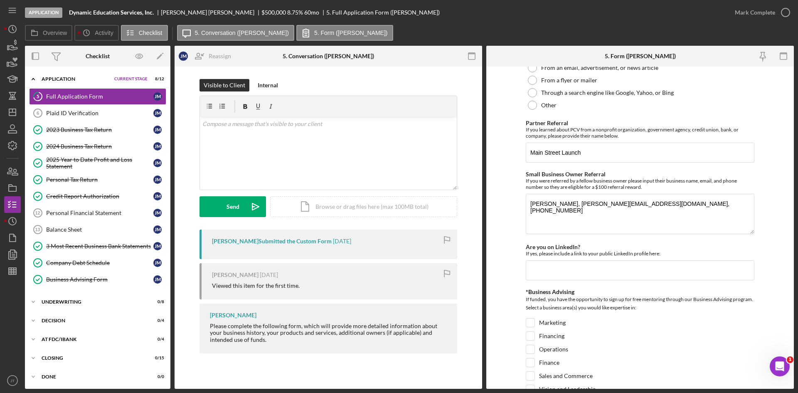
scroll to position [1097, 0]
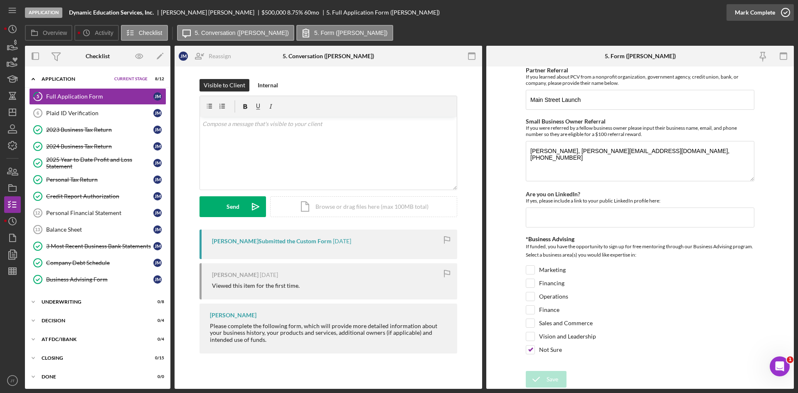
click at [750, 18] on div "Mark Complete" at bounding box center [755, 12] width 40 height 17
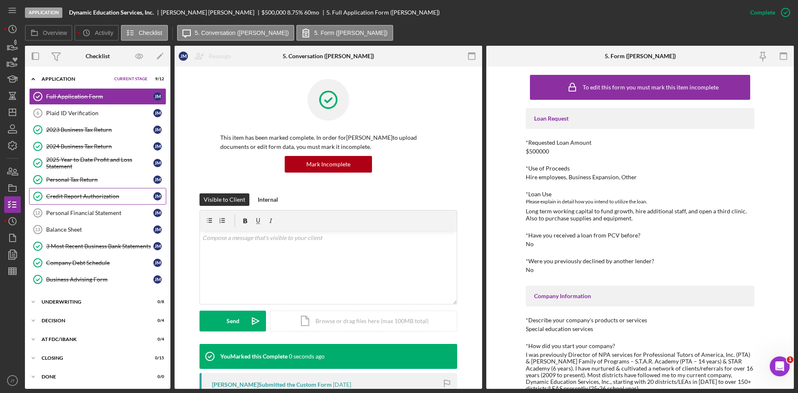
scroll to position [0, 0]
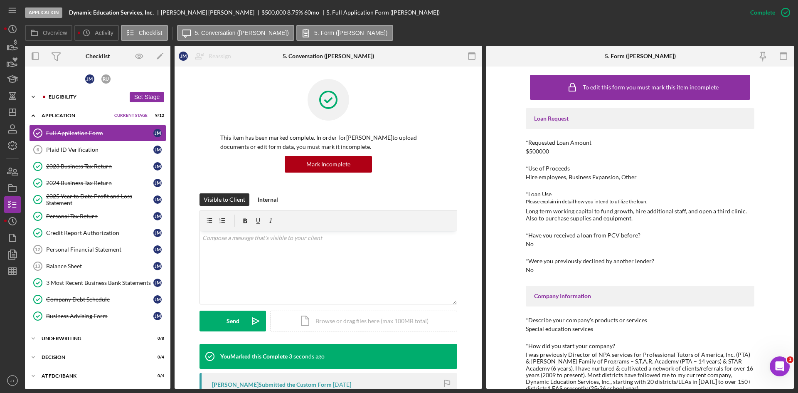
click at [74, 96] on div "Eligibility" at bounding box center [87, 96] width 77 height 5
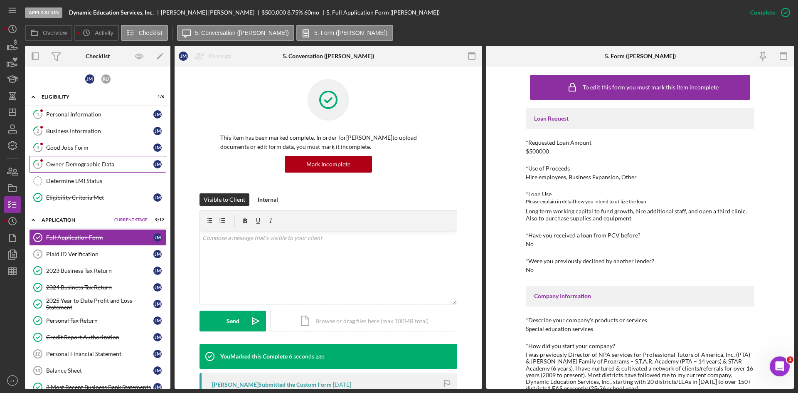
click at [80, 162] on div "Owner Demographic Data" at bounding box center [99, 164] width 107 height 7
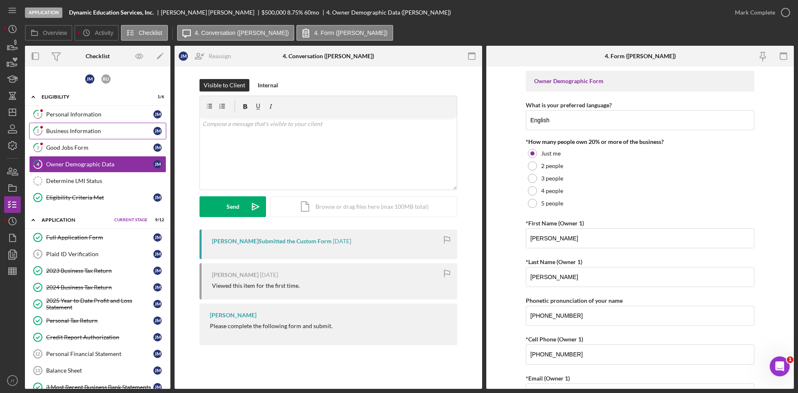
click at [85, 137] on link "2 Business Information [PERSON_NAME]" at bounding box center [97, 131] width 137 height 17
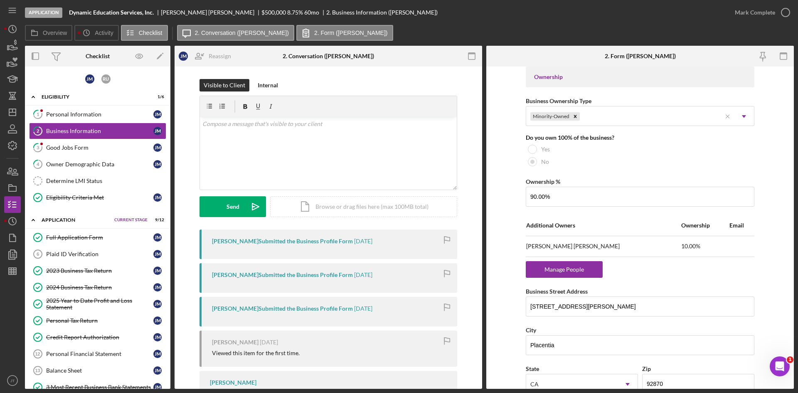
scroll to position [388, 0]
click at [557, 271] on div "Manage People" at bounding box center [564, 268] width 69 height 17
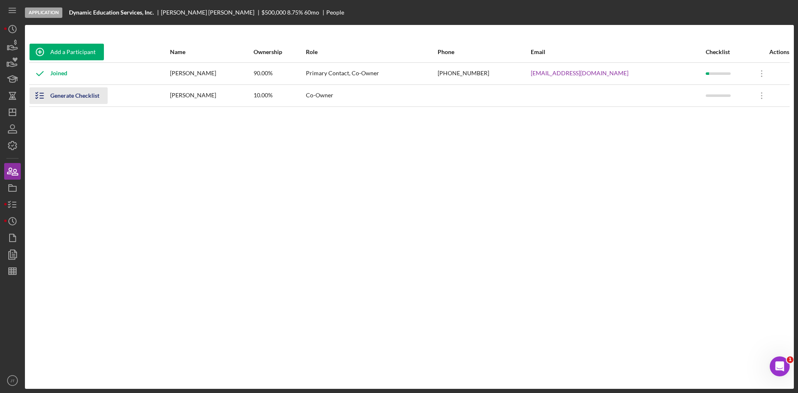
click at [63, 91] on div "Generate Checklist" at bounding box center [74, 95] width 49 height 17
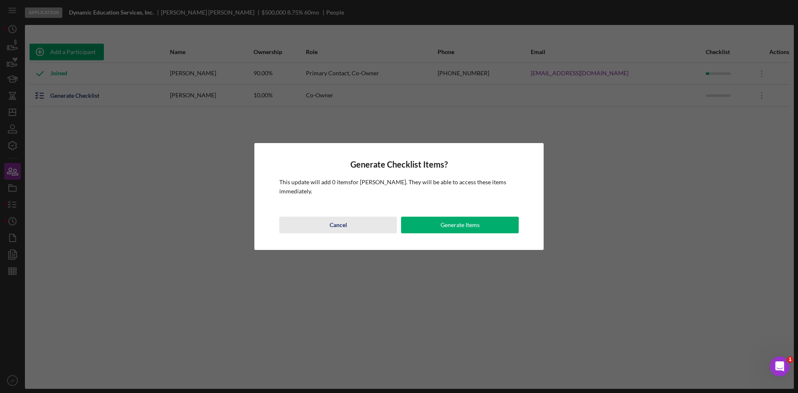
click at [337, 228] on div "Cancel" at bounding box center [337, 224] width 17 height 17
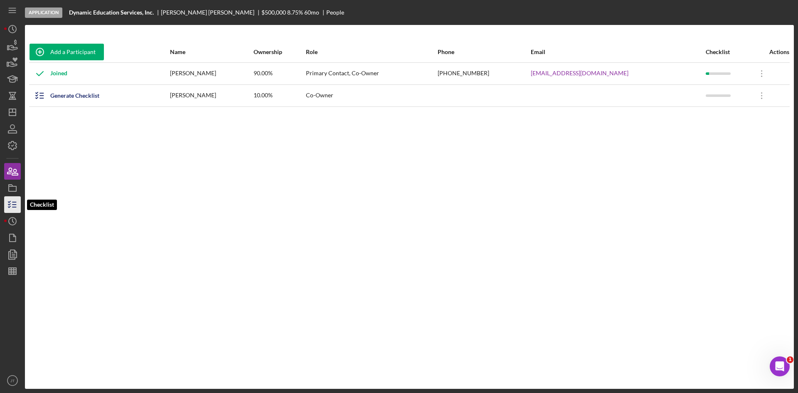
click at [10, 201] on polyline "button" at bounding box center [9, 201] width 2 height 1
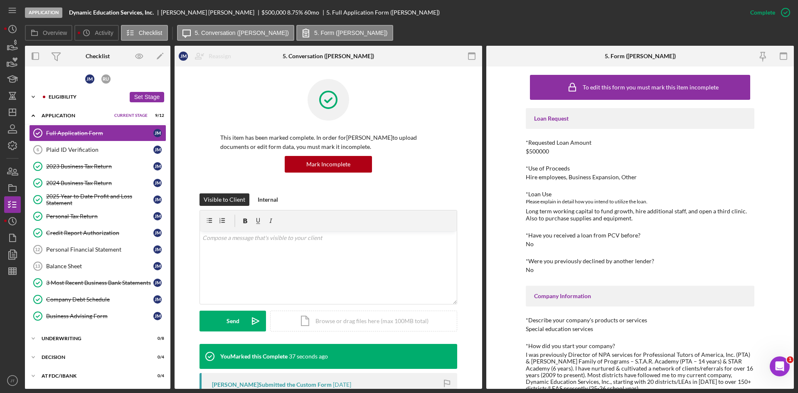
click at [66, 96] on div "Eligibility" at bounding box center [87, 96] width 77 height 5
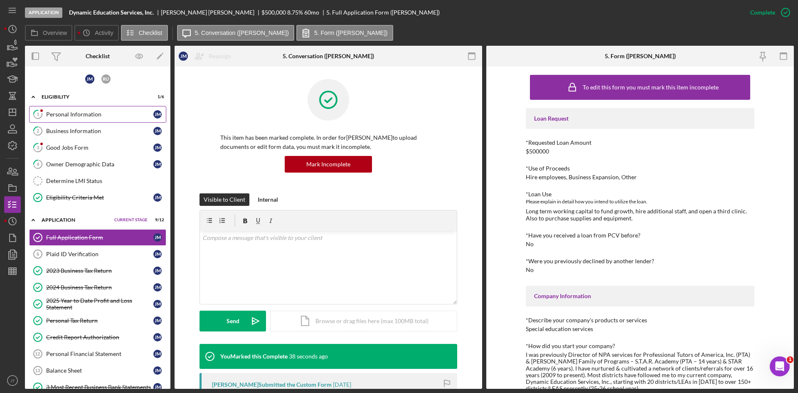
click at [91, 114] on div "Personal Information" at bounding box center [99, 114] width 107 height 7
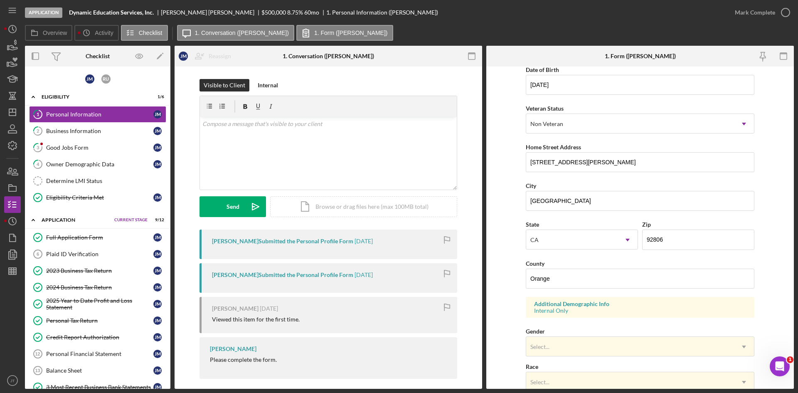
scroll to position [233, 0]
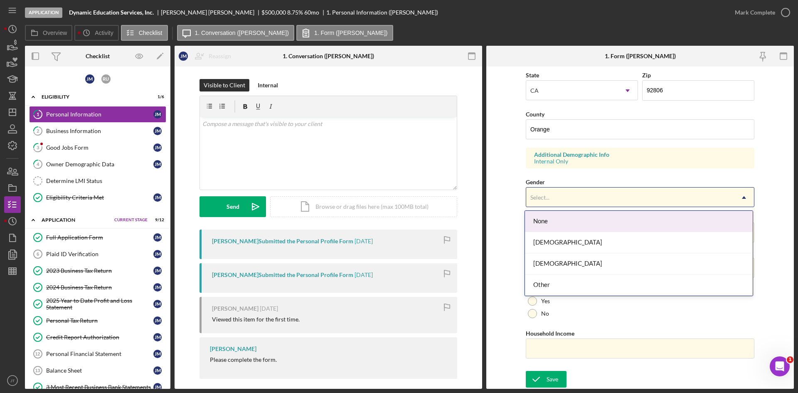
click at [553, 193] on div "Select..." at bounding box center [630, 197] width 208 height 19
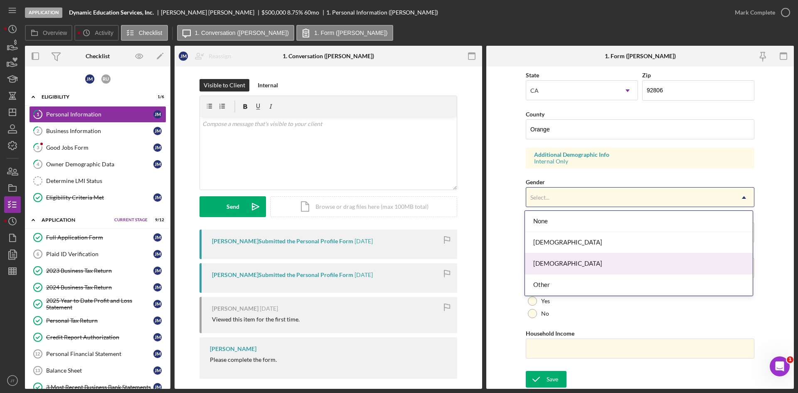
click at [541, 264] on div "[DEMOGRAPHIC_DATA]" at bounding box center [639, 263] width 228 height 21
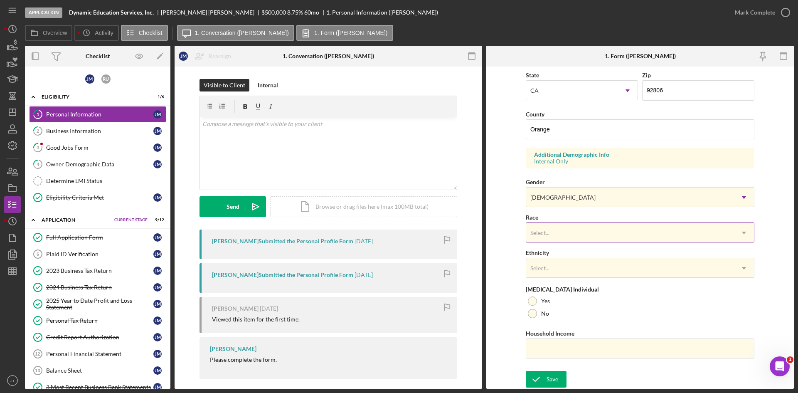
click at [551, 238] on div "Select..." at bounding box center [630, 232] width 208 height 19
click at [504, 256] on form "First Name [PERSON_NAME] Middle Name Last Name [PERSON_NAME] Job Title Presiden…" at bounding box center [639, 227] width 307 height 322
click at [88, 170] on link "4 Owner Demographic Data [PERSON_NAME]" at bounding box center [97, 164] width 137 height 17
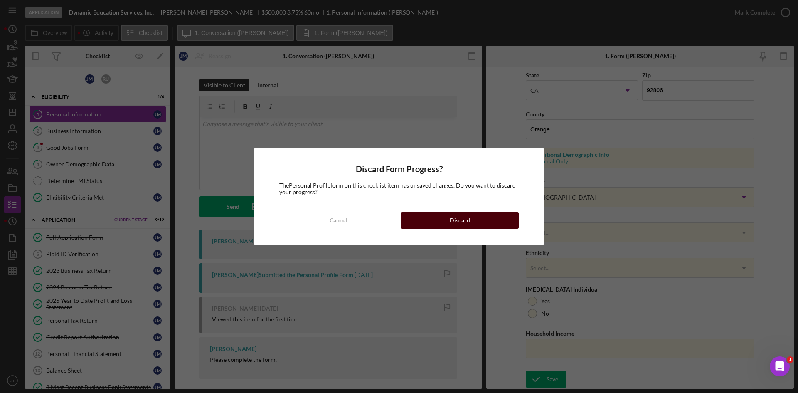
click at [465, 220] on div "Discard" at bounding box center [460, 220] width 20 height 17
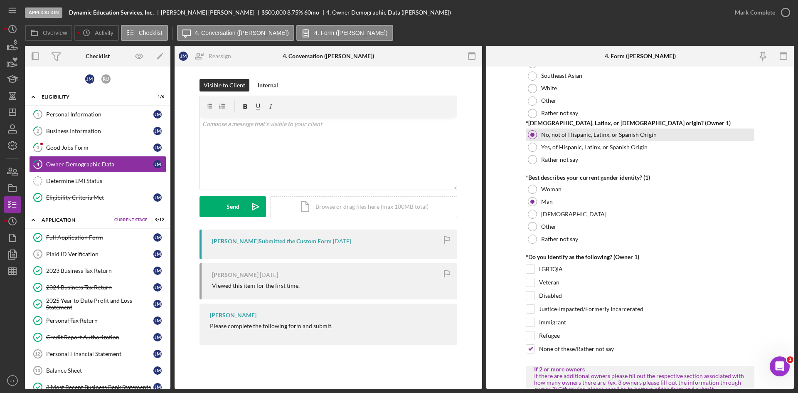
scroll to position [544, 0]
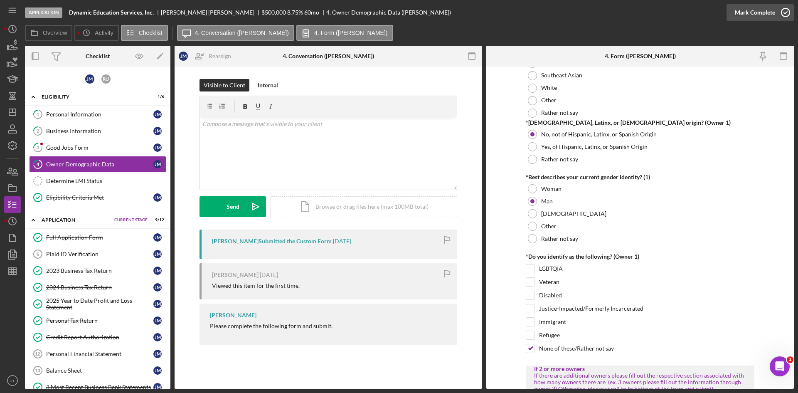
click at [756, 15] on div "Mark Complete" at bounding box center [755, 12] width 40 height 17
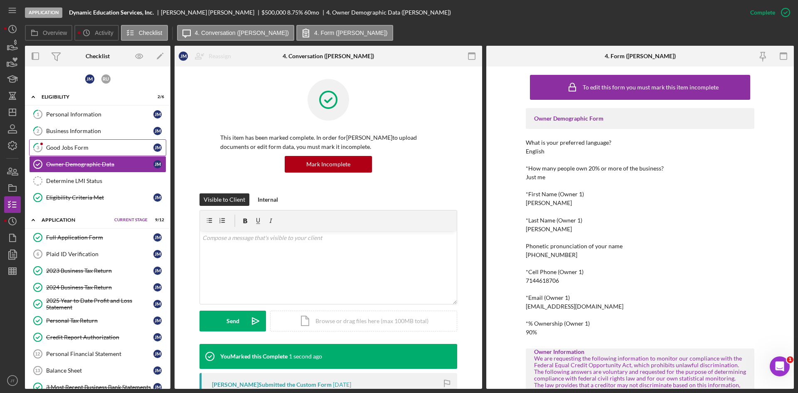
click at [84, 150] on div "Good Jobs Form" at bounding box center [99, 147] width 107 height 7
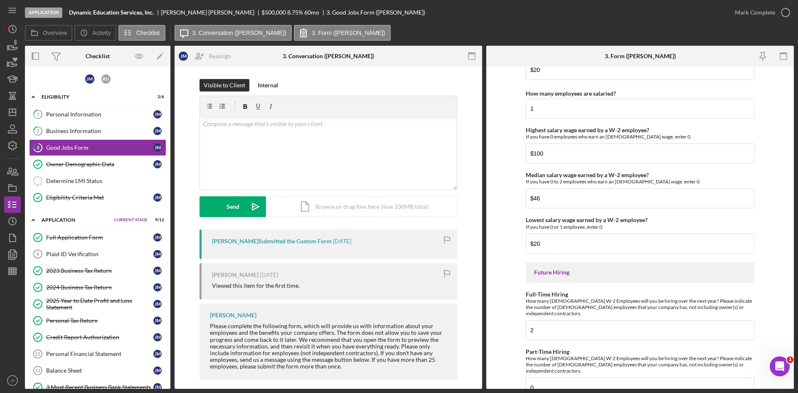
scroll to position [1790, 0]
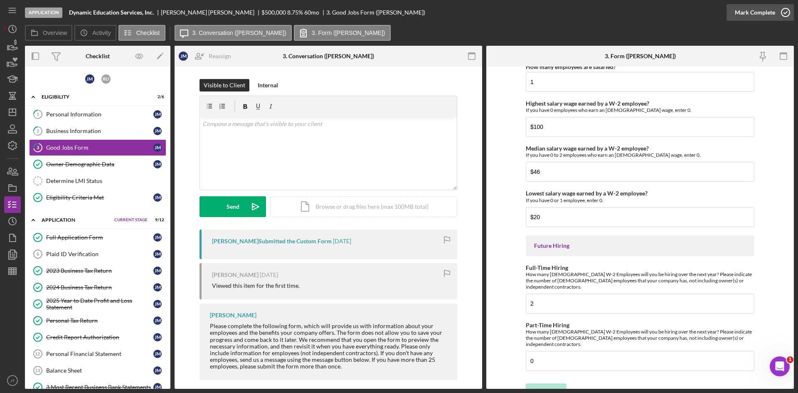
click at [747, 18] on div "Mark Complete" at bounding box center [755, 12] width 40 height 17
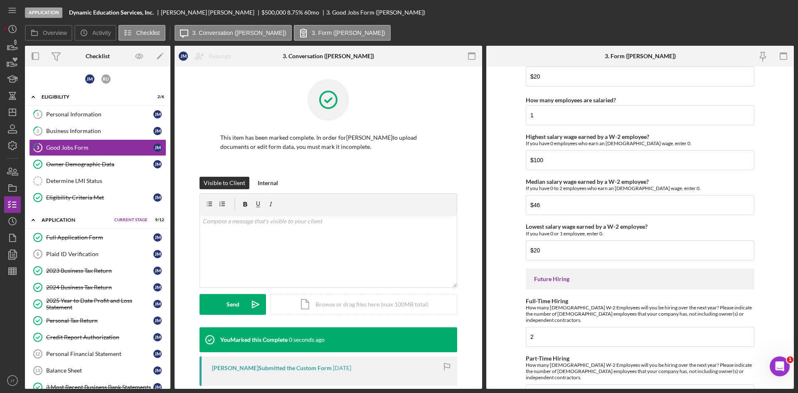
scroll to position [1823, 0]
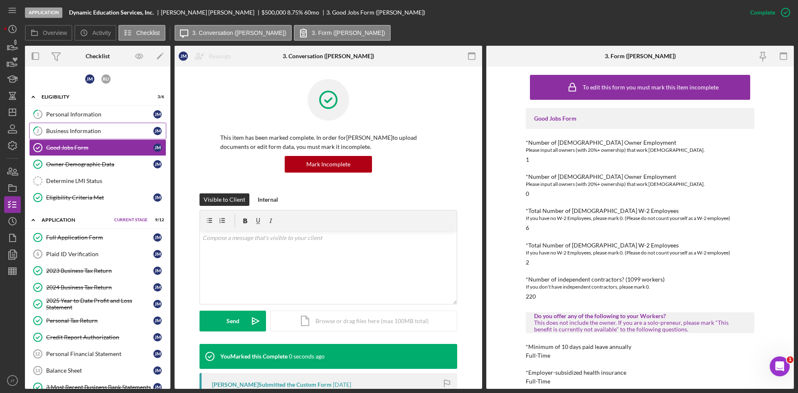
click at [109, 130] on div "Business Information" at bounding box center [99, 131] width 107 height 7
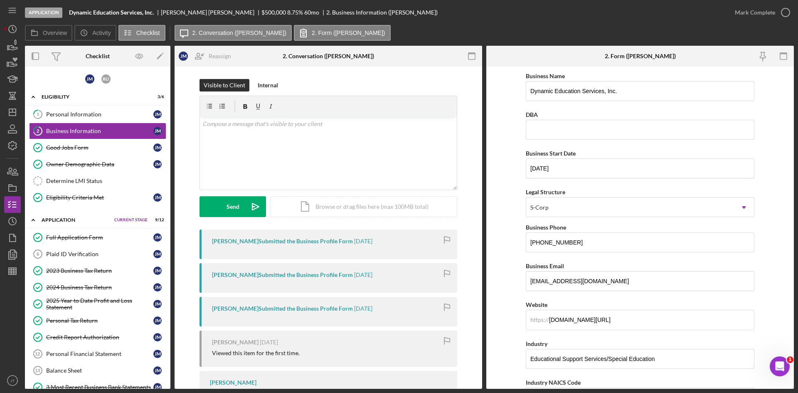
click at [506, 185] on form "Business Name Dynamic Education Services, Inc. DBA Business Start Date [DATE] L…" at bounding box center [639, 227] width 307 height 322
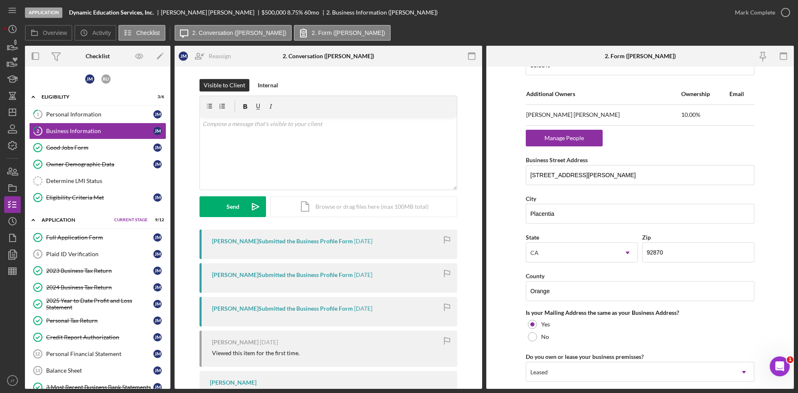
scroll to position [532, 0]
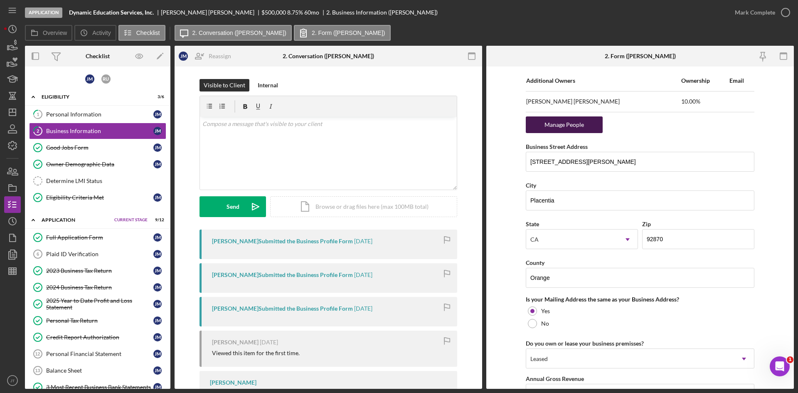
click at [556, 126] on div "Manage People" at bounding box center [564, 124] width 69 height 17
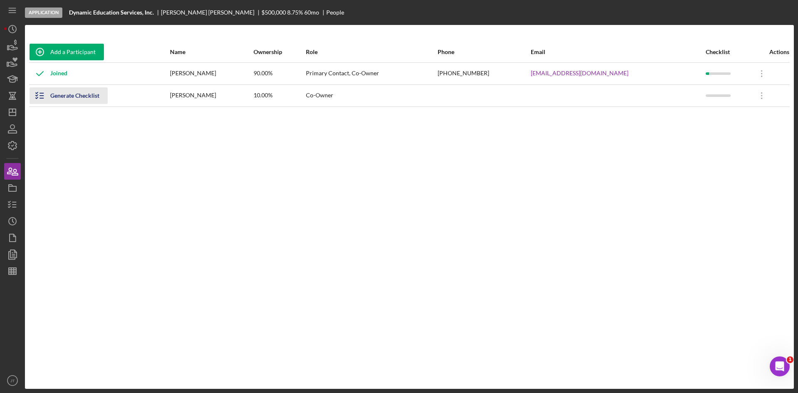
click at [74, 100] on div "Generate Checklist" at bounding box center [74, 95] width 49 height 17
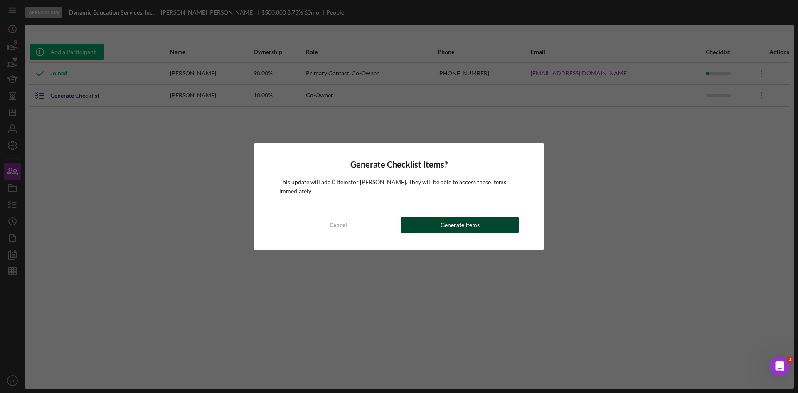
click at [420, 228] on button "Generate Items" at bounding box center [460, 224] width 118 height 17
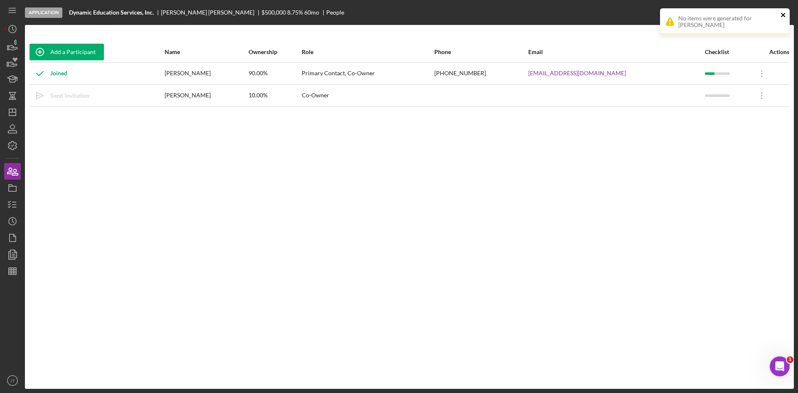
click at [783, 15] on icon "close" at bounding box center [783, 15] width 4 height 4
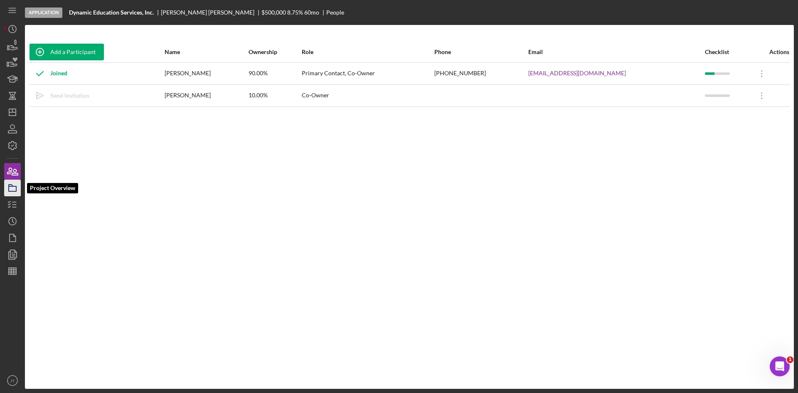
click at [12, 194] on icon "button" at bounding box center [12, 187] width 21 height 21
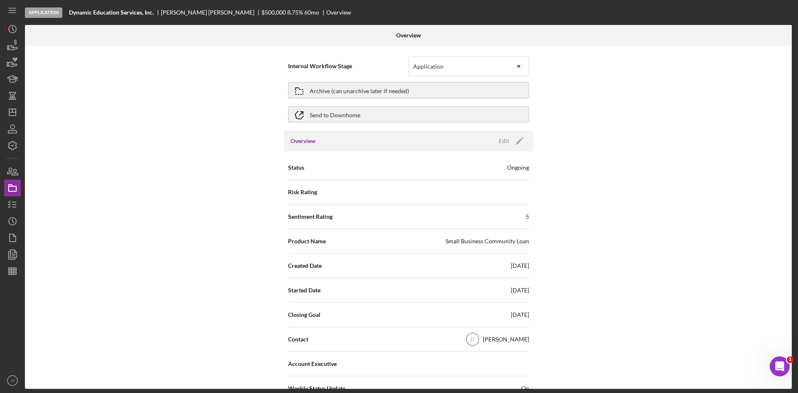
click at [1, 210] on div "Application Dynamic Education Services, Inc. [PERSON_NAME] $500,000 $200,000 8.…" at bounding box center [399, 196] width 798 height 393
click at [15, 204] on line "button" at bounding box center [14, 204] width 4 height 0
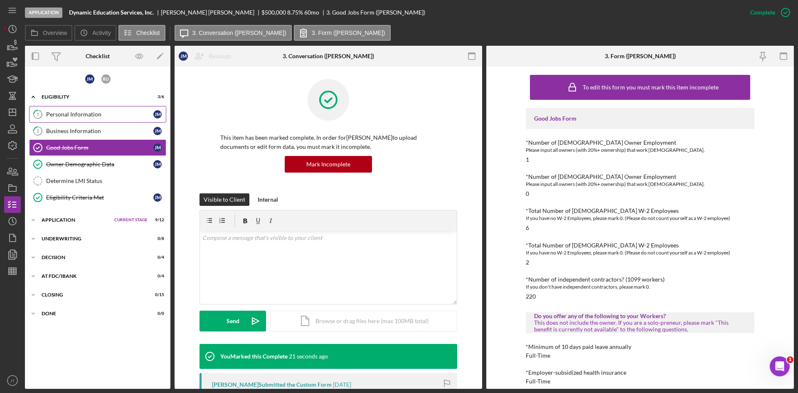
click at [69, 119] on link "1 Personal Information [PERSON_NAME]" at bounding box center [97, 114] width 137 height 17
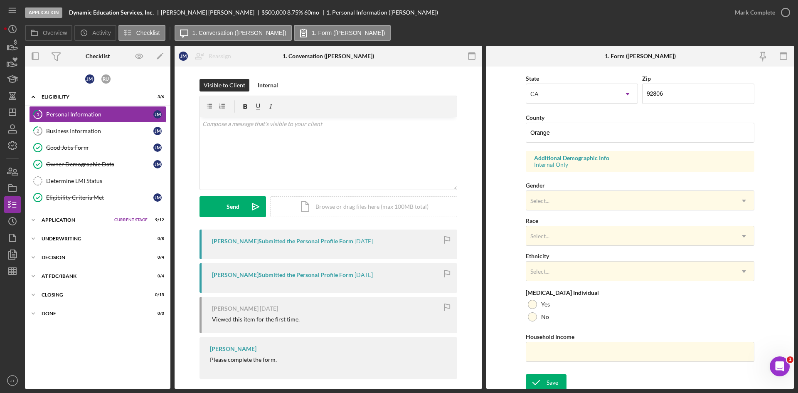
scroll to position [233, 0]
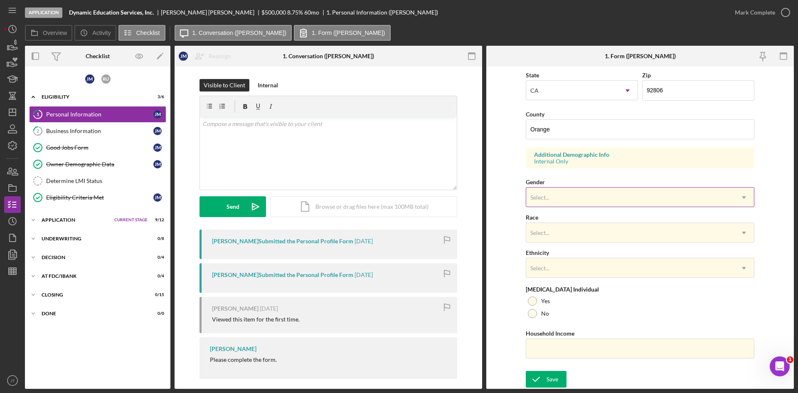
click at [548, 199] on div "Select..." at bounding box center [539, 197] width 19 height 7
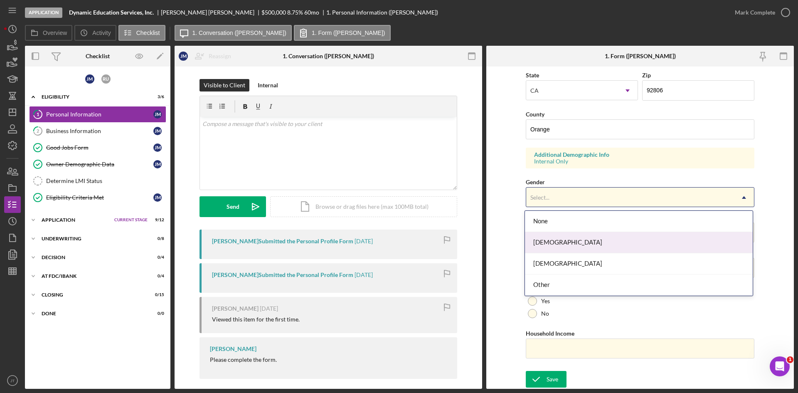
click at [552, 253] on div "[DEMOGRAPHIC_DATA]" at bounding box center [639, 263] width 228 height 21
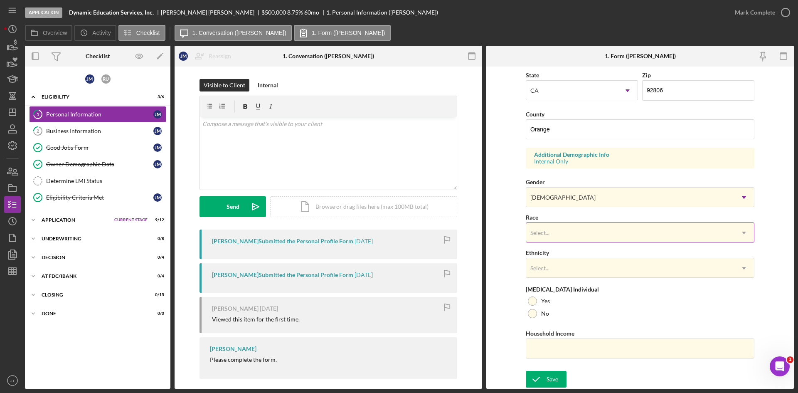
click at [563, 234] on div "Select..." at bounding box center [630, 232] width 208 height 19
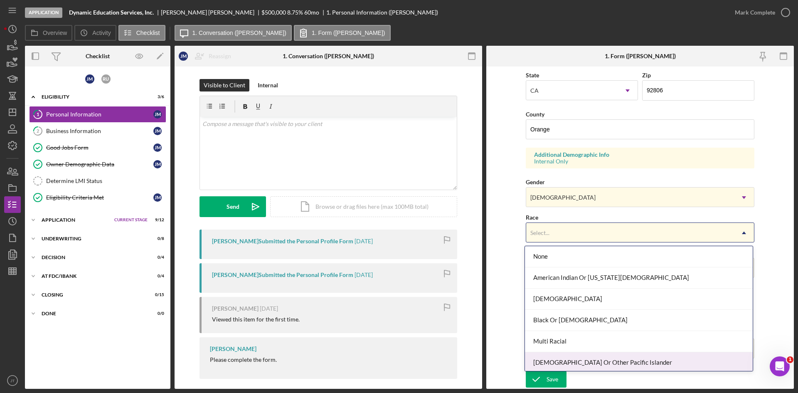
click at [604, 359] on div "[DEMOGRAPHIC_DATA] Or Other Pacific Islander" at bounding box center [639, 362] width 228 height 21
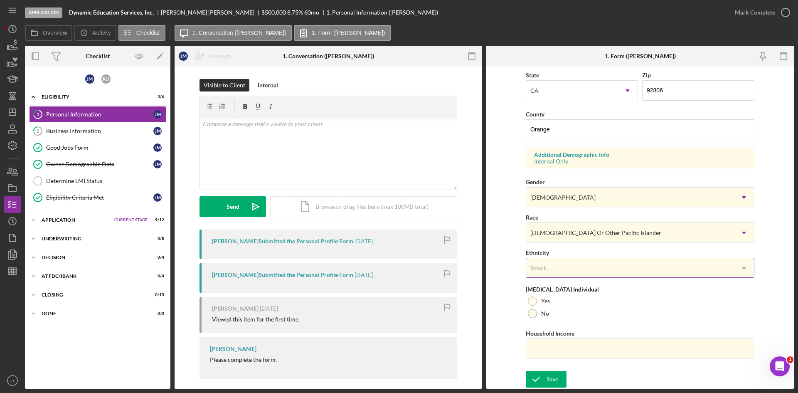
click at [563, 260] on div "Select..." at bounding box center [630, 267] width 208 height 19
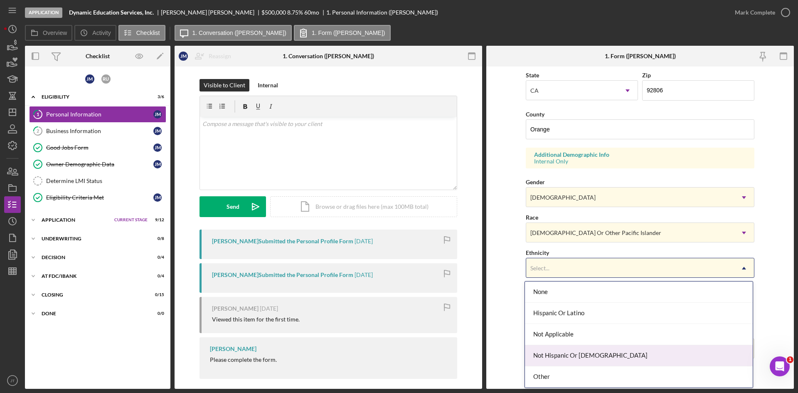
click at [563, 364] on div "Not Hispanic Or [DEMOGRAPHIC_DATA]" at bounding box center [639, 355] width 228 height 21
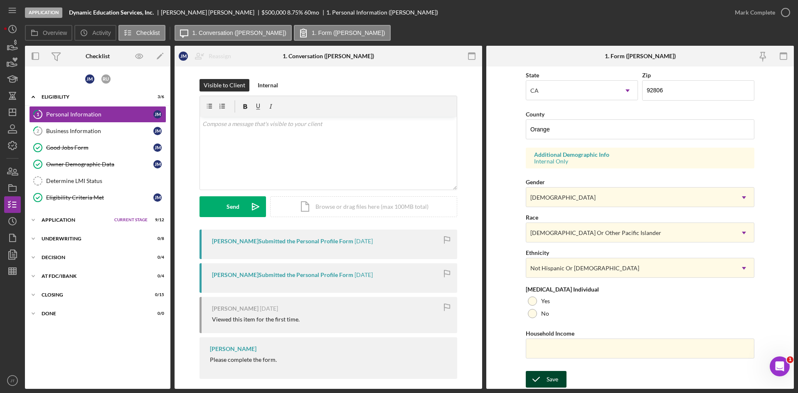
click at [550, 381] on div "Save" at bounding box center [552, 379] width 12 height 17
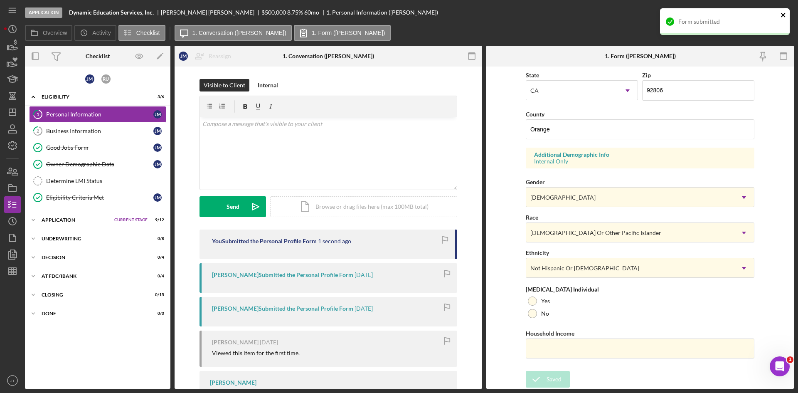
click at [786, 12] on icon "close" at bounding box center [783, 15] width 6 height 7
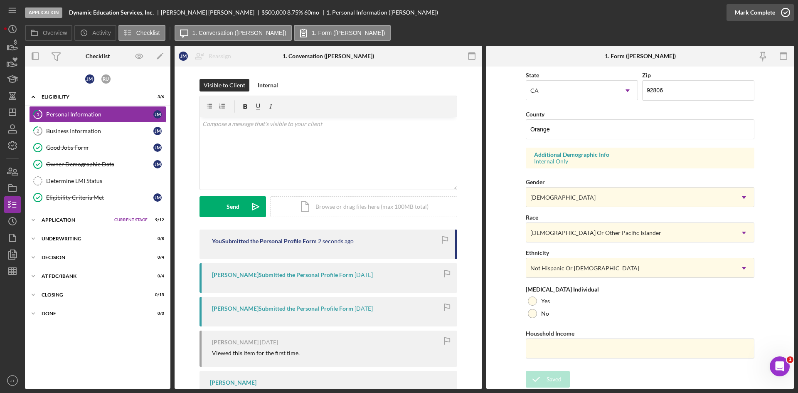
click at [762, 15] on div "Mark Complete" at bounding box center [755, 12] width 40 height 17
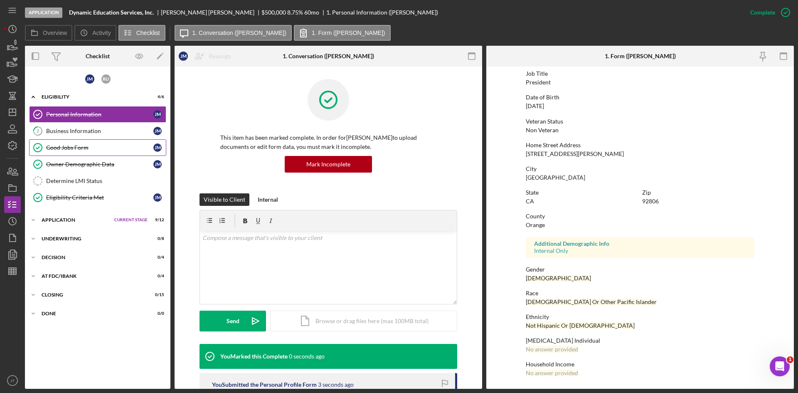
scroll to position [66, 0]
click at [101, 127] on link "2 Business Information [PERSON_NAME]" at bounding box center [97, 131] width 137 height 17
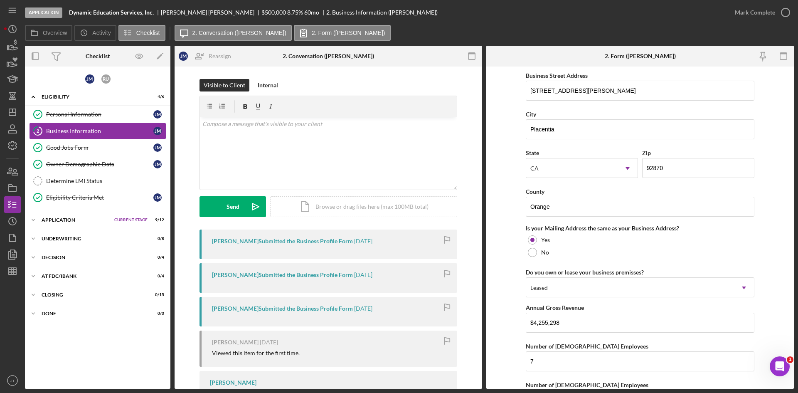
scroll to position [710, 0]
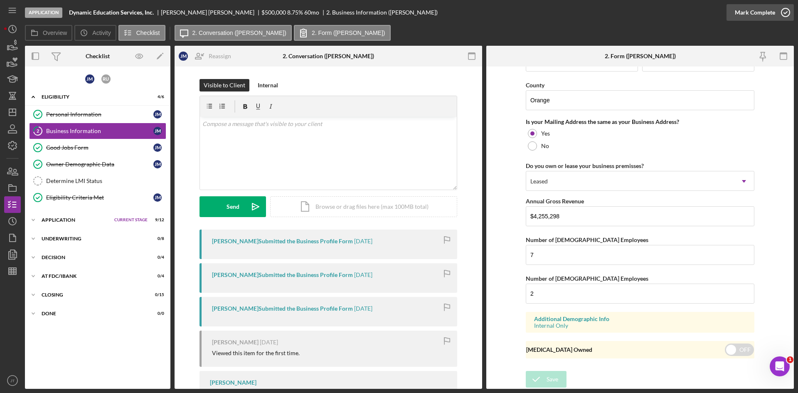
click at [764, 19] on div "Mark Complete" at bounding box center [755, 12] width 40 height 17
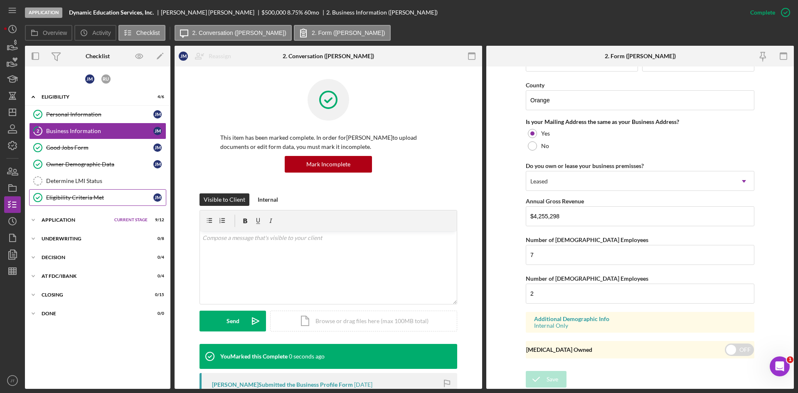
scroll to position [399, 0]
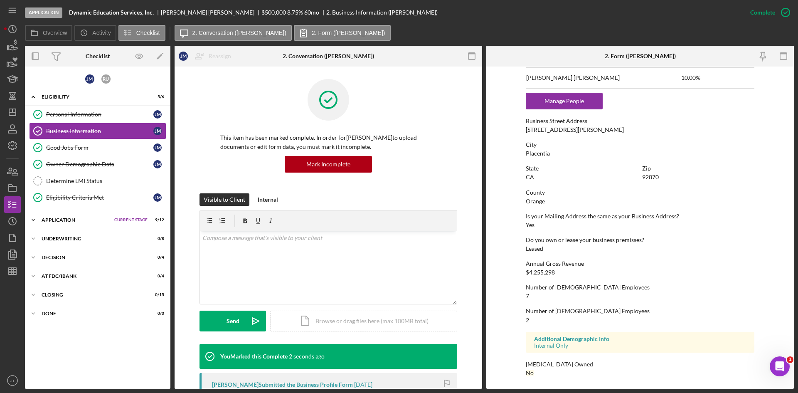
click at [59, 219] on div "Application" at bounding box center [76, 219] width 69 height 5
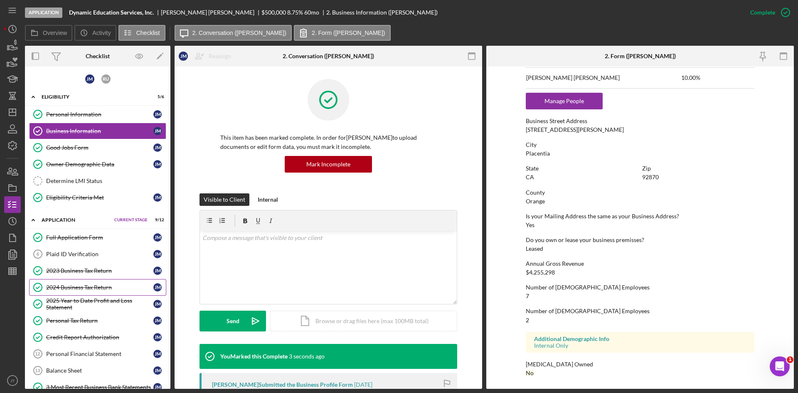
scroll to position [142, 0]
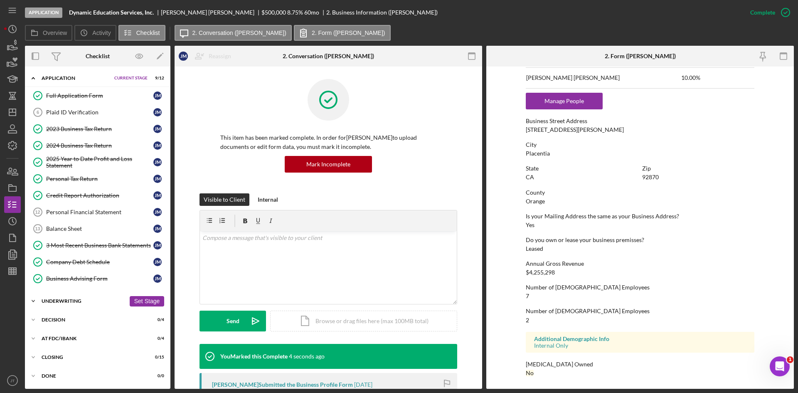
click at [62, 300] on div "Underwriting" at bounding box center [84, 300] width 84 height 5
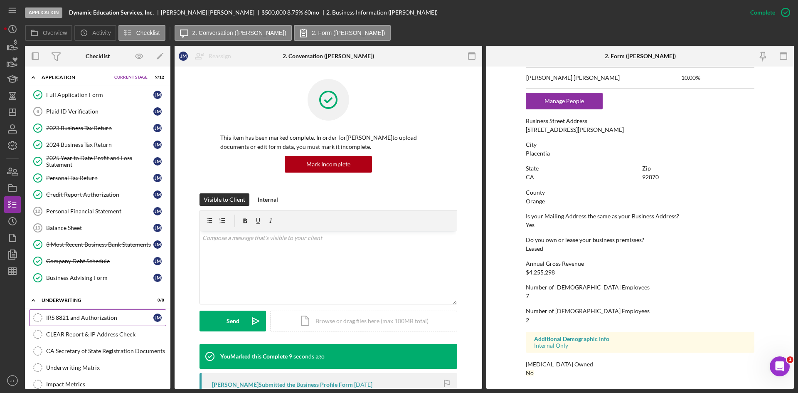
scroll to position [145, 0]
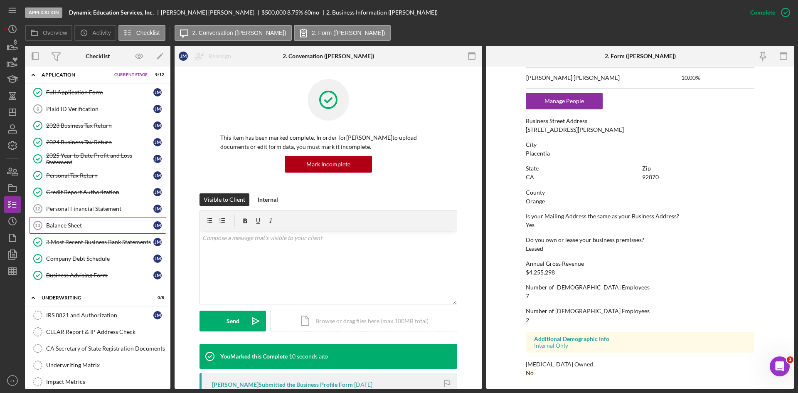
click at [71, 220] on link "Balance Sheet 13 Balance Sheet [PERSON_NAME]" at bounding box center [97, 225] width 137 height 17
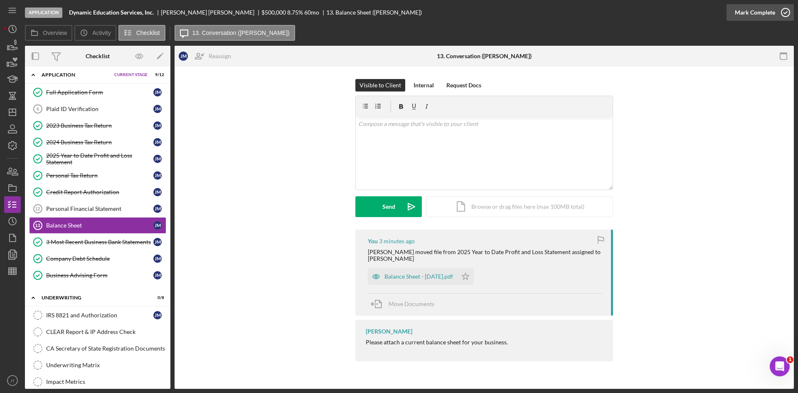
click at [779, 17] on icon "button" at bounding box center [785, 12] width 21 height 21
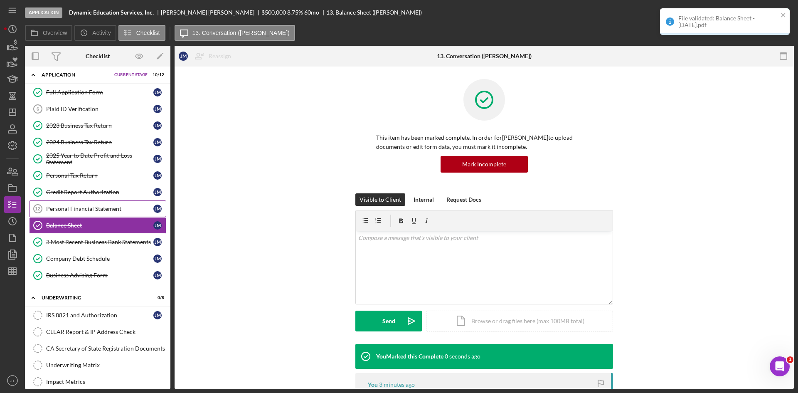
click at [86, 207] on div "Personal Financial Statement" at bounding box center [99, 208] width 107 height 7
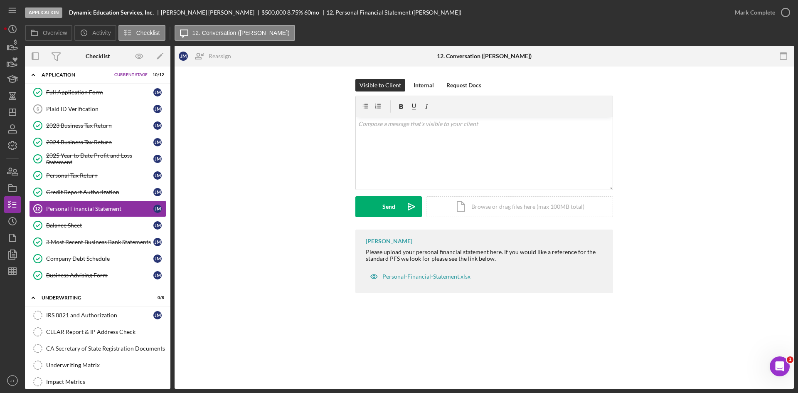
click at [241, 118] on div "Visible to Client Internal Request Docs v Color teal Color pink Remove color Ad…" at bounding box center [484, 154] width 594 height 150
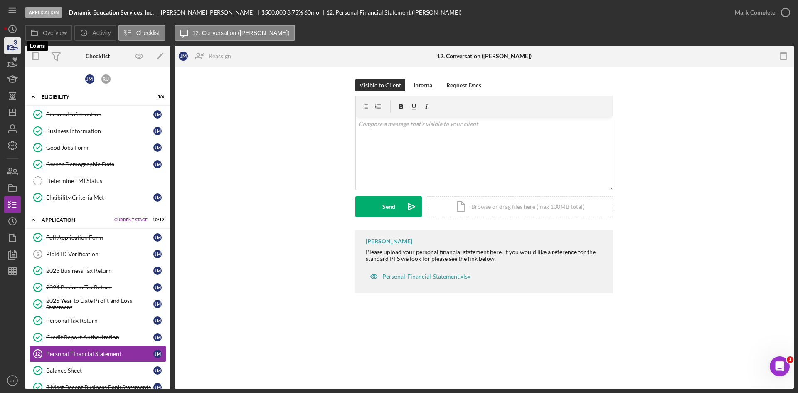
click at [12, 42] on icon "button" at bounding box center [12, 45] width 21 height 21
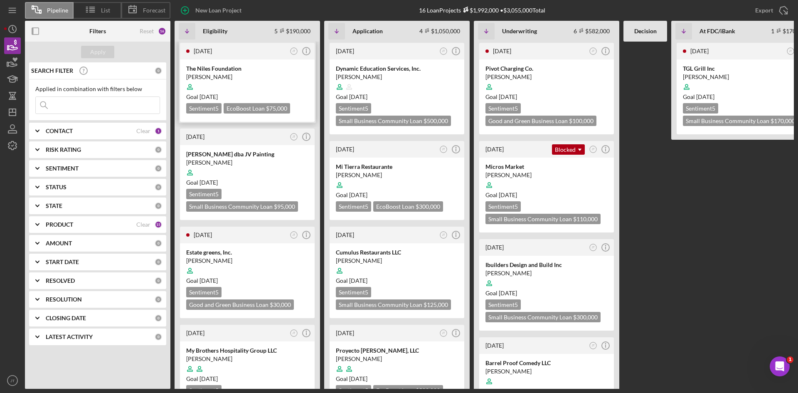
click at [244, 79] on div at bounding box center [247, 87] width 122 height 16
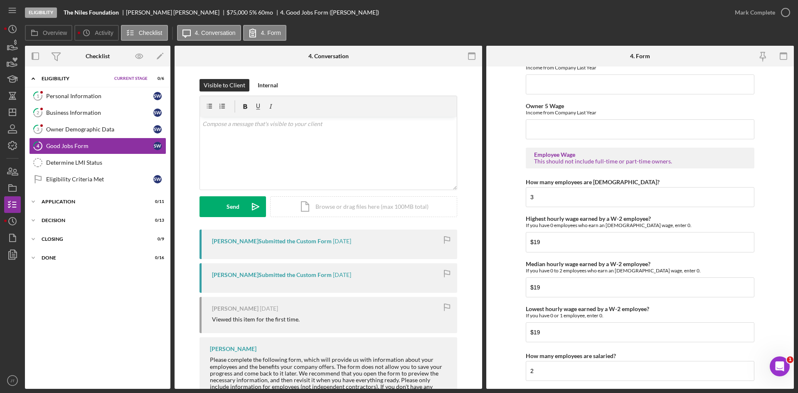
scroll to position [1790, 0]
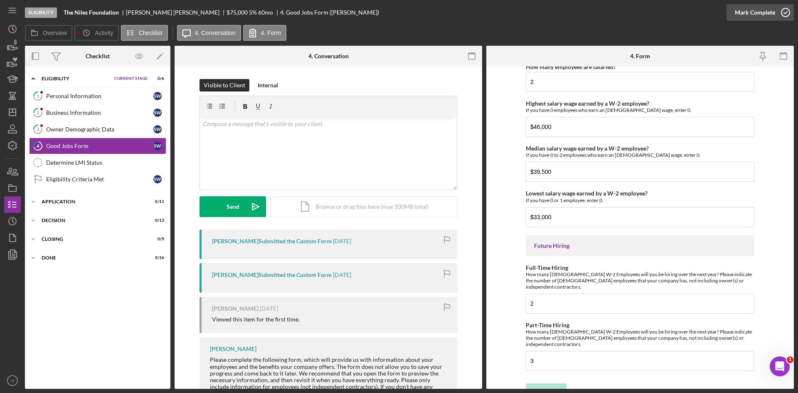
click at [771, 15] on div "Mark Complete" at bounding box center [755, 12] width 40 height 17
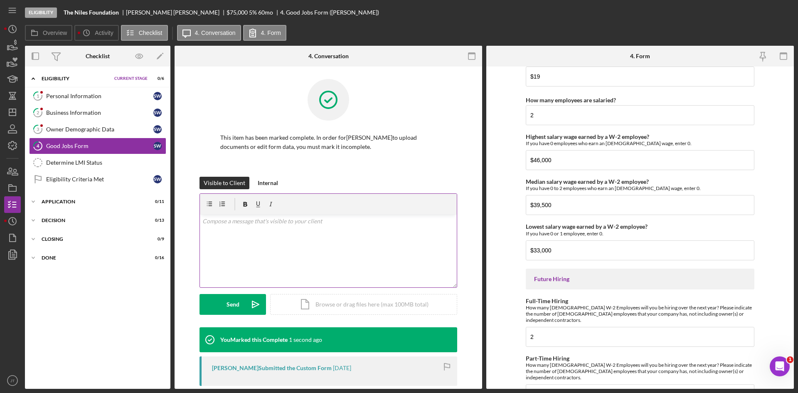
scroll to position [1823, 0]
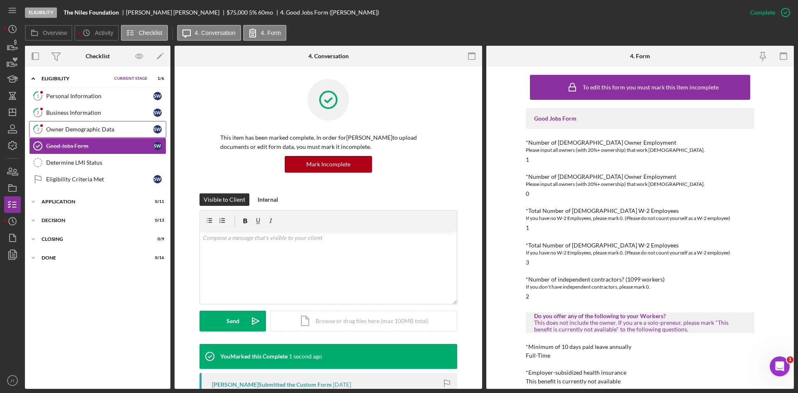
click at [95, 134] on link "3 Owner Demographic Data S W" at bounding box center [97, 129] width 137 height 17
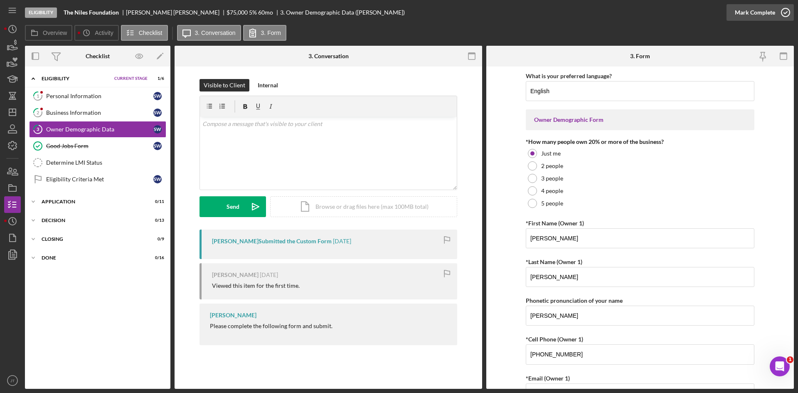
click at [768, 12] on div "Mark Complete" at bounding box center [755, 12] width 40 height 17
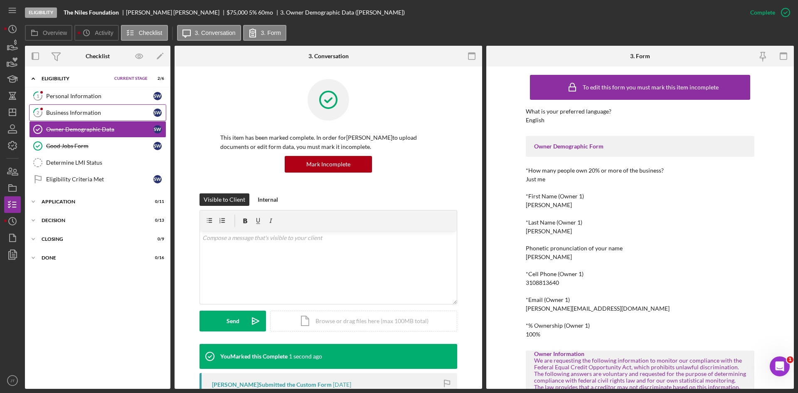
click at [68, 114] on div "Business Information" at bounding box center [99, 112] width 107 height 7
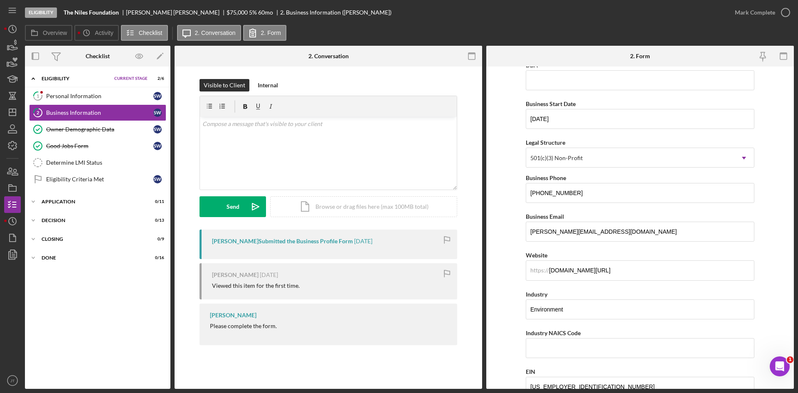
scroll to position [49, 0]
click at [619, 273] on input "[DOMAIN_NAME][URL]" at bounding box center [640, 270] width 229 height 20
click at [460, 25] on div "Overview Icon/History Activity Checklist Icon/Message 2. Conversation 2. Form" at bounding box center [409, 33] width 769 height 17
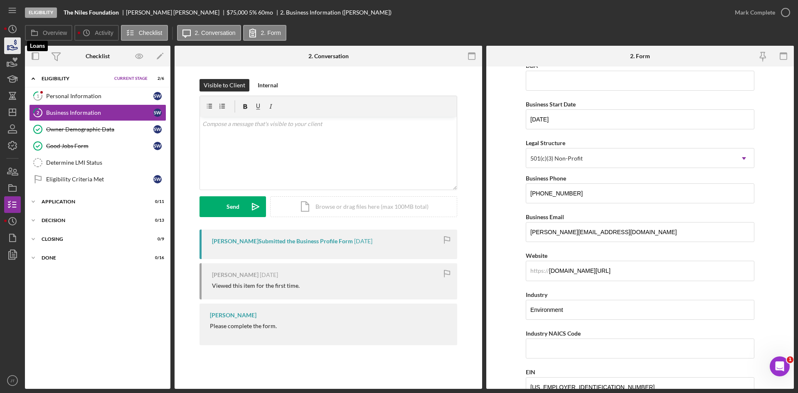
click at [10, 47] on icon "button" at bounding box center [12, 45] width 21 height 21
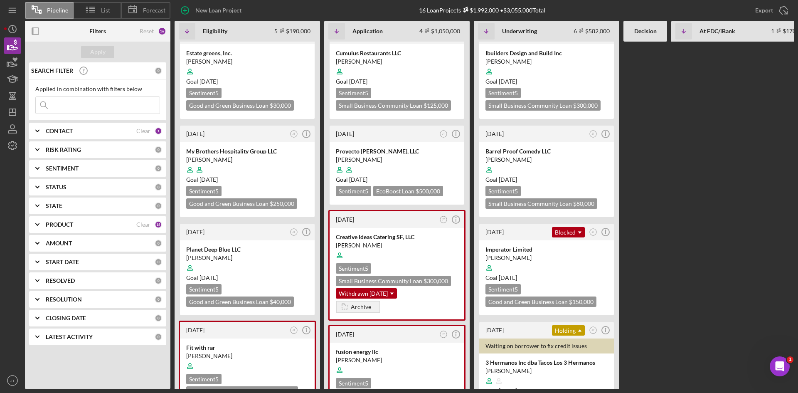
scroll to position [224, 0]
click at [254, 161] on div at bounding box center [247, 169] width 122 height 16
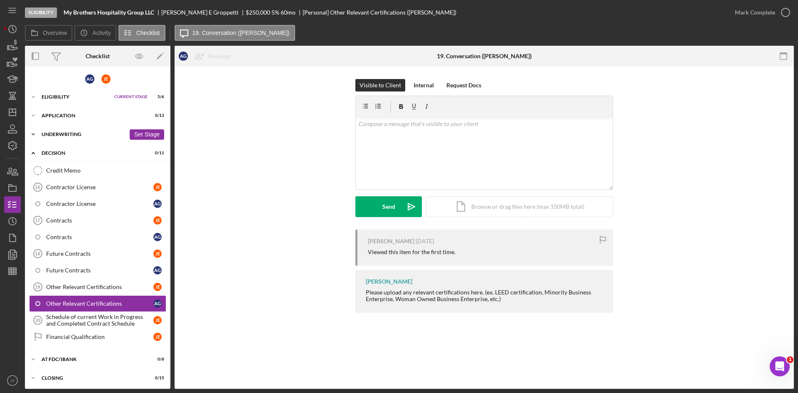
click at [71, 140] on div "Icon/Expander Underwriting 0 / 7 Set Stage" at bounding box center [97, 134] width 145 height 17
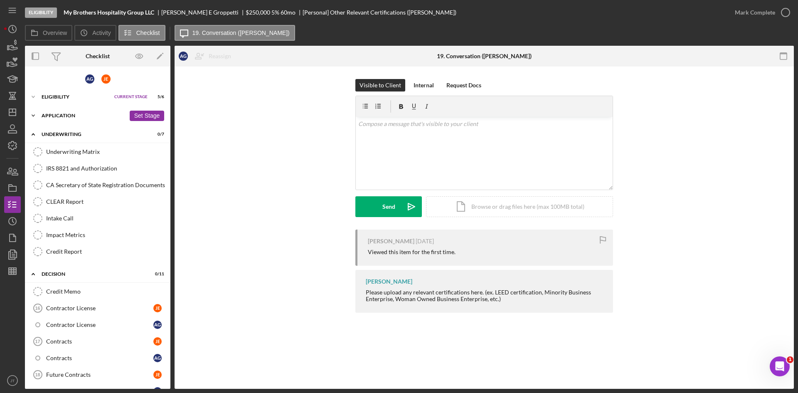
click at [72, 118] on div "Icon/Expander Application 0 / 13 Set Stage" at bounding box center [97, 115] width 145 height 17
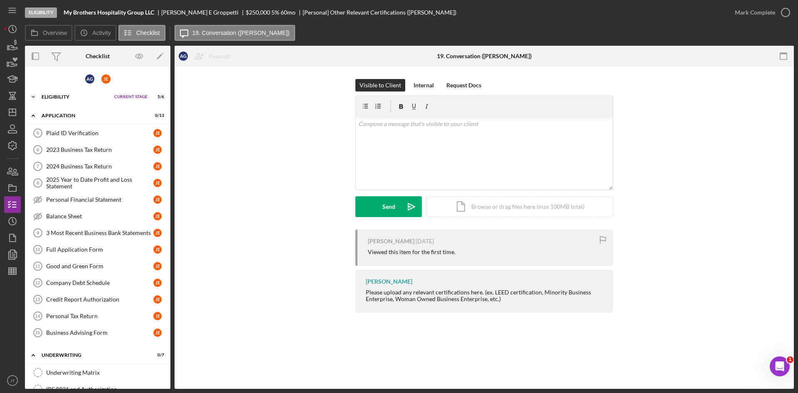
click at [71, 95] on div "Eligibility" at bounding box center [76, 96] width 69 height 5
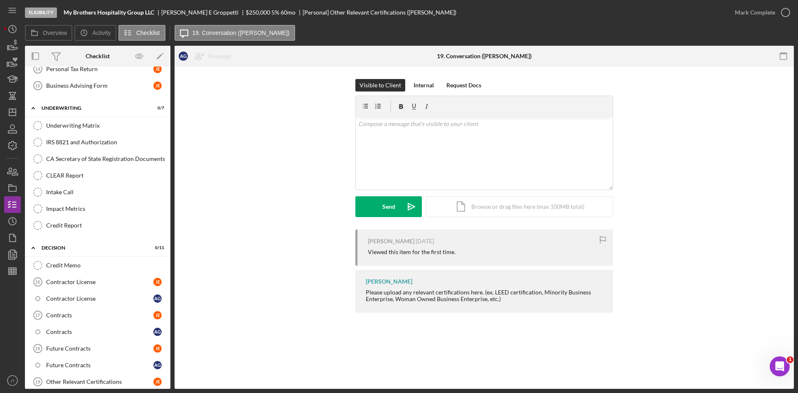
scroll to position [351, 0]
click at [12, 46] on icon "button" at bounding box center [13, 47] width 9 height 5
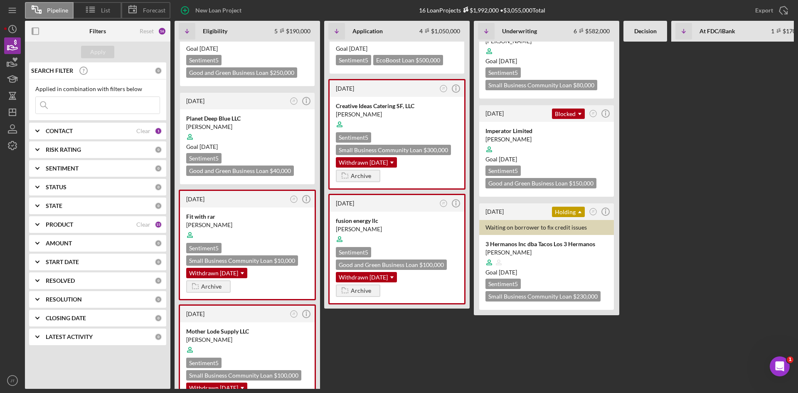
scroll to position [351, 0]
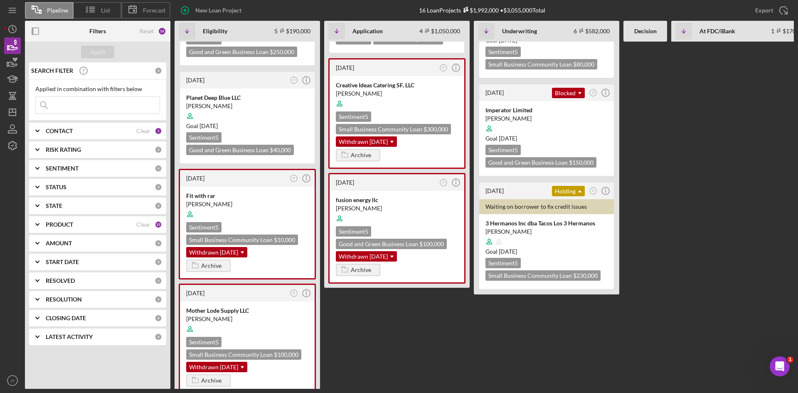
click at [383, 325] on div "[DATE] JT Icon/Info The Niles Foundation [PERSON_NAME] Goal [DATE] Sentiment 5 …" at bounding box center [545, 215] width 742 height 347
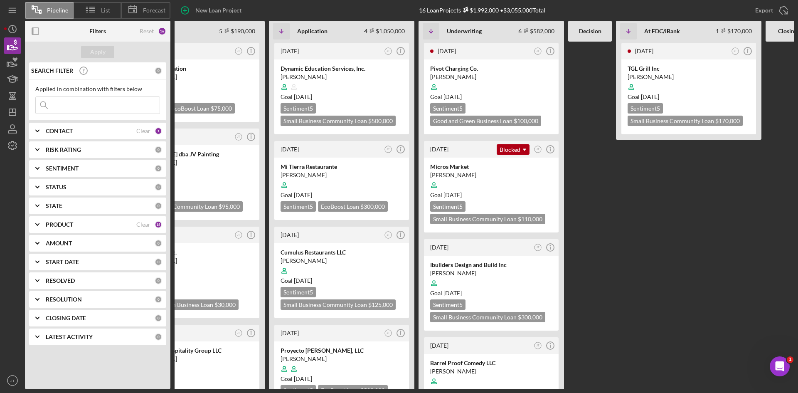
scroll to position [0, 0]
